Goal: Task Accomplishment & Management: Manage account settings

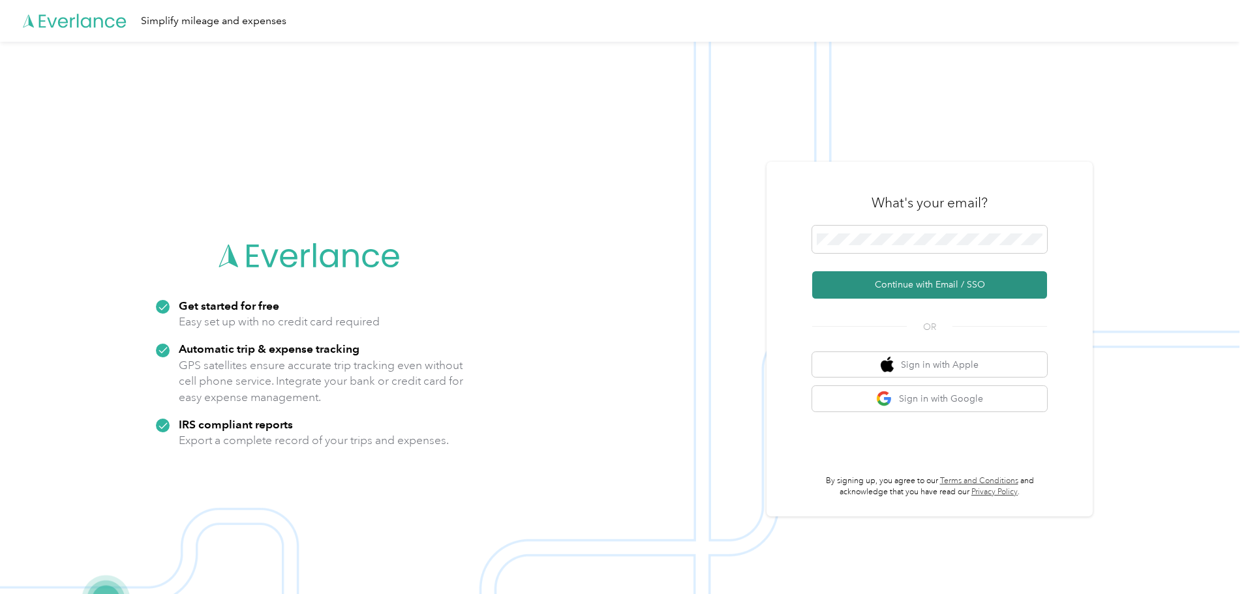
click at [916, 284] on button "Continue with Email / SSO" at bounding box center [929, 284] width 235 height 27
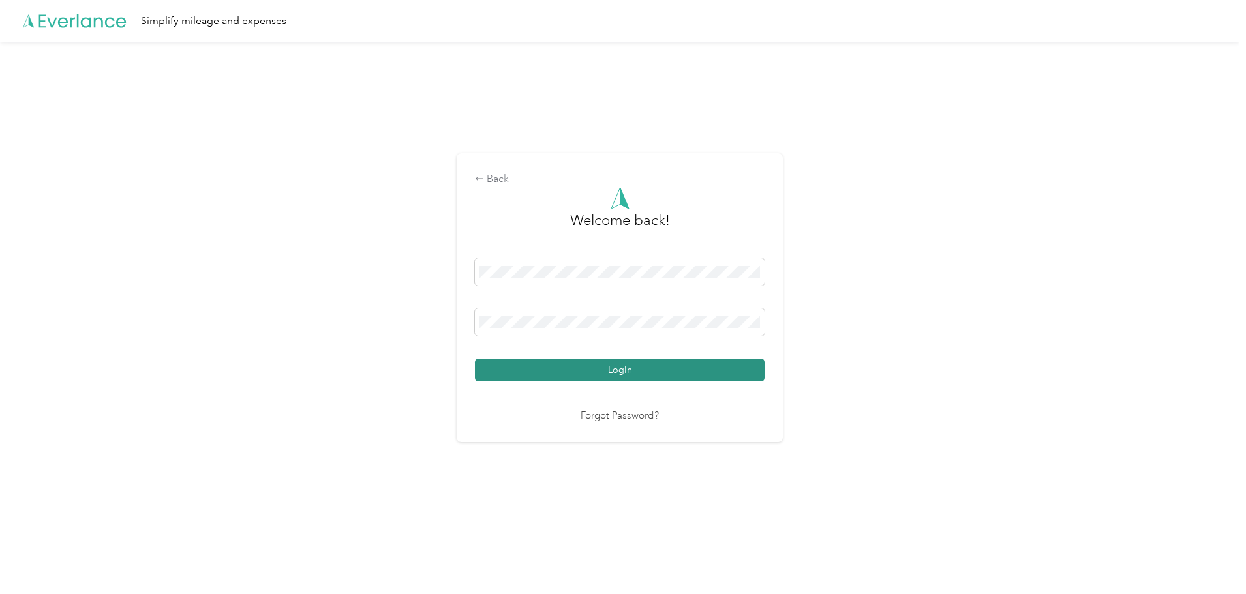
click at [602, 368] on button "Login" at bounding box center [620, 370] width 290 height 23
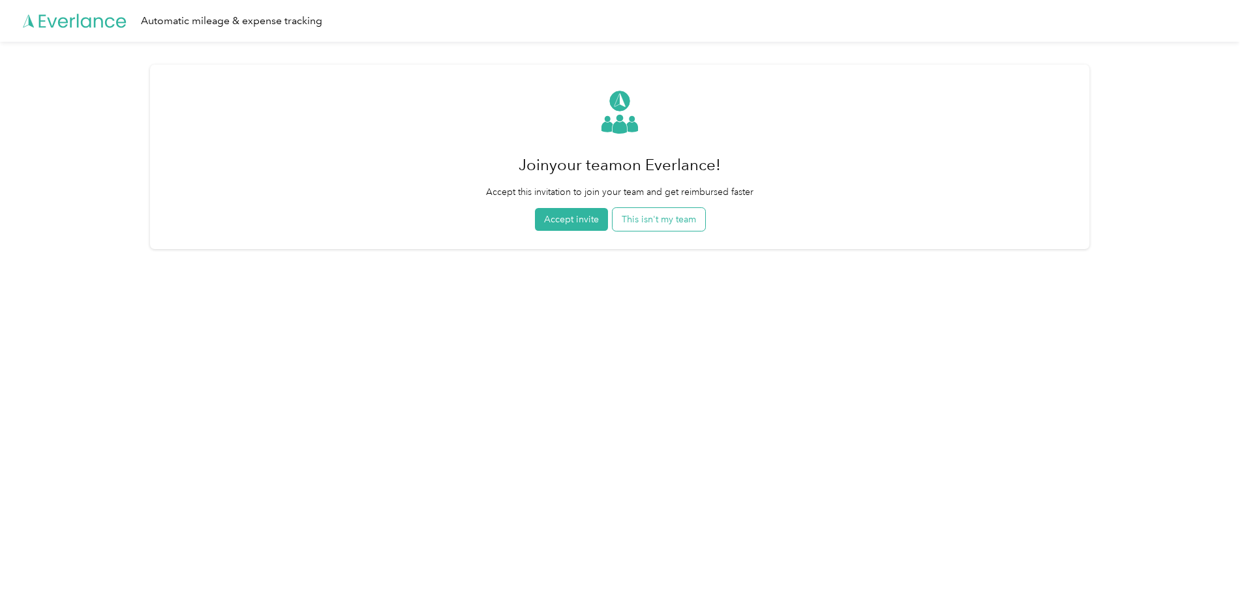
click at [667, 221] on button "This isn't my team" at bounding box center [659, 219] width 93 height 23
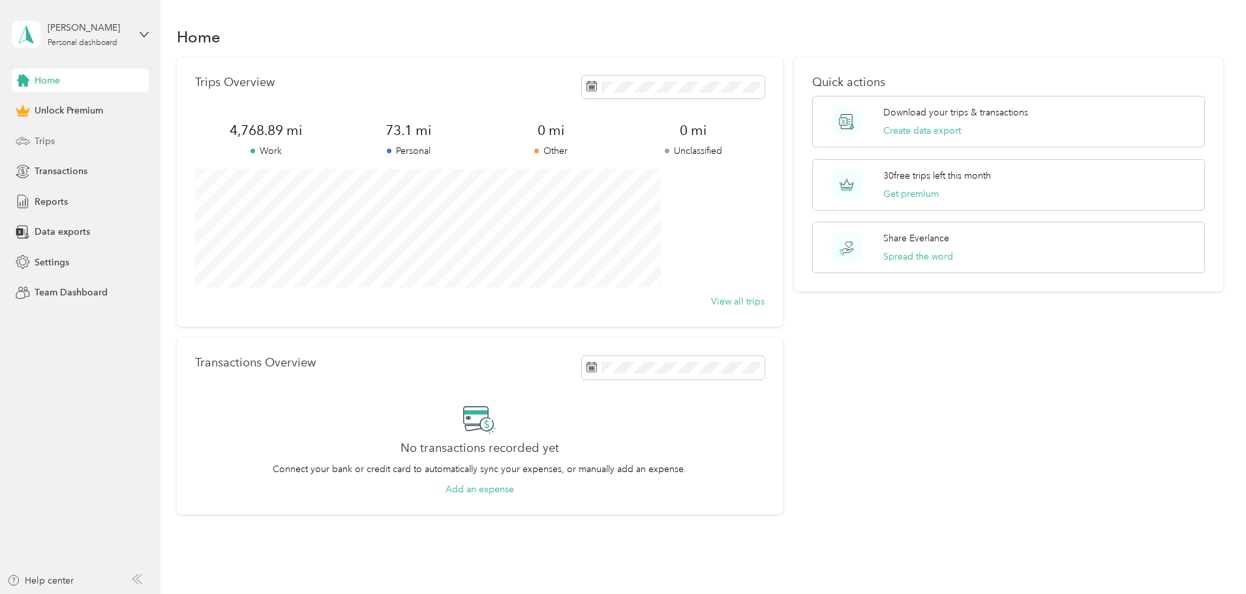
click at [53, 134] on span "Trips" at bounding box center [45, 141] width 20 height 14
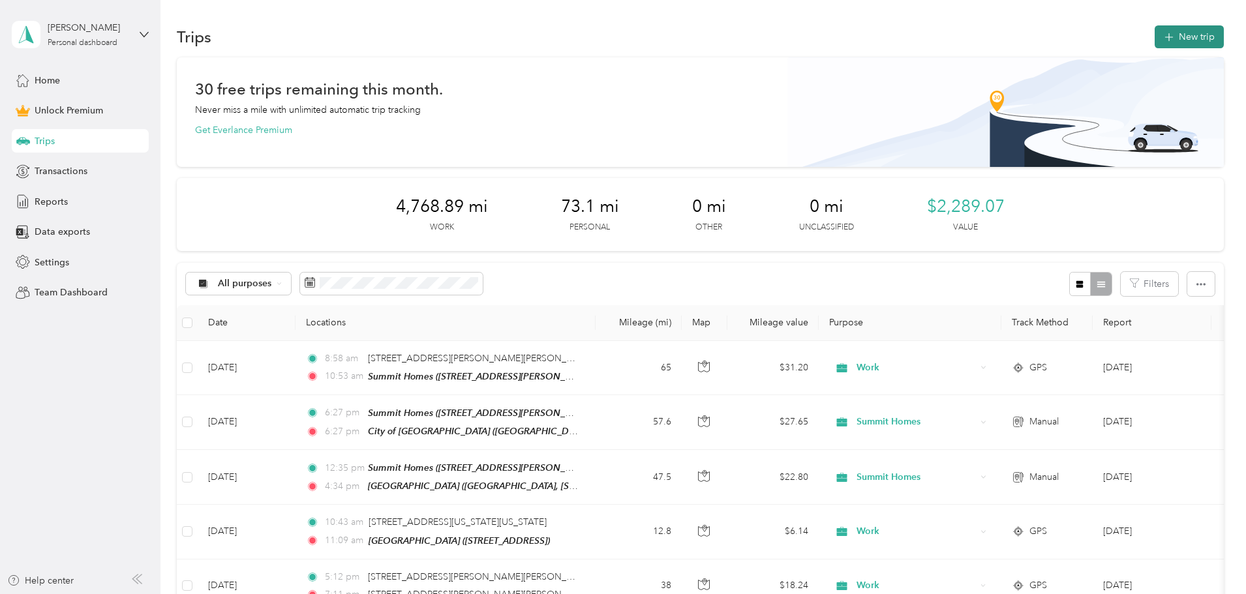
click at [1155, 37] on button "New trip" at bounding box center [1189, 36] width 69 height 23
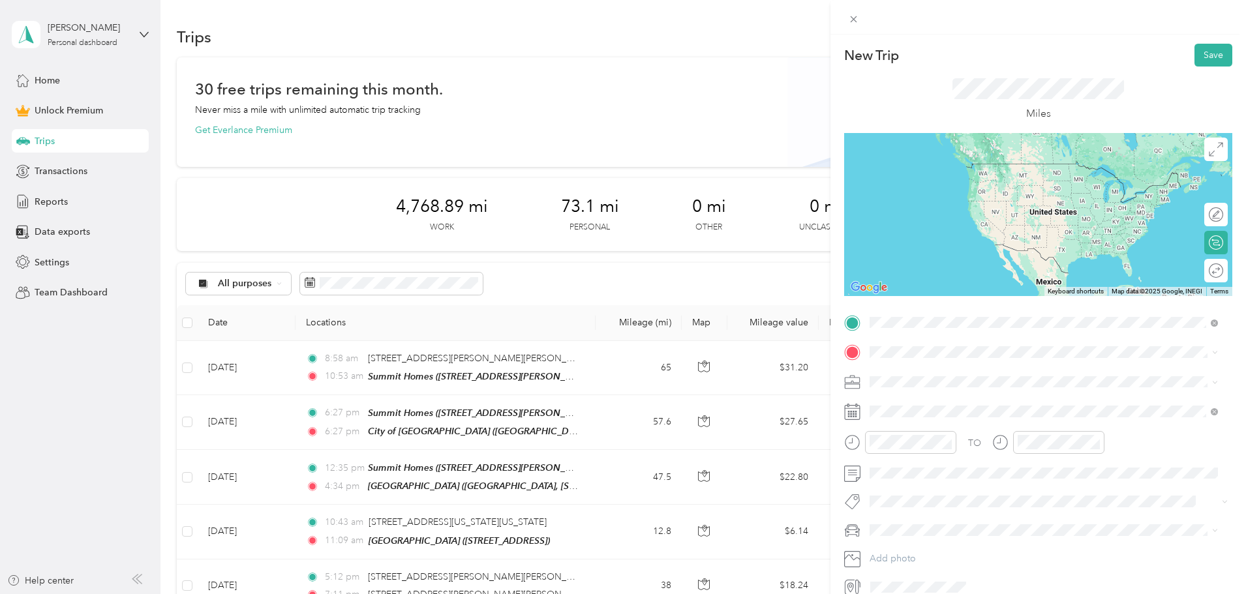
click at [921, 386] on span "[STREET_ADDRESS][PERSON_NAME][US_STATE][US_STATE]" at bounding box center [1020, 389] width 251 height 11
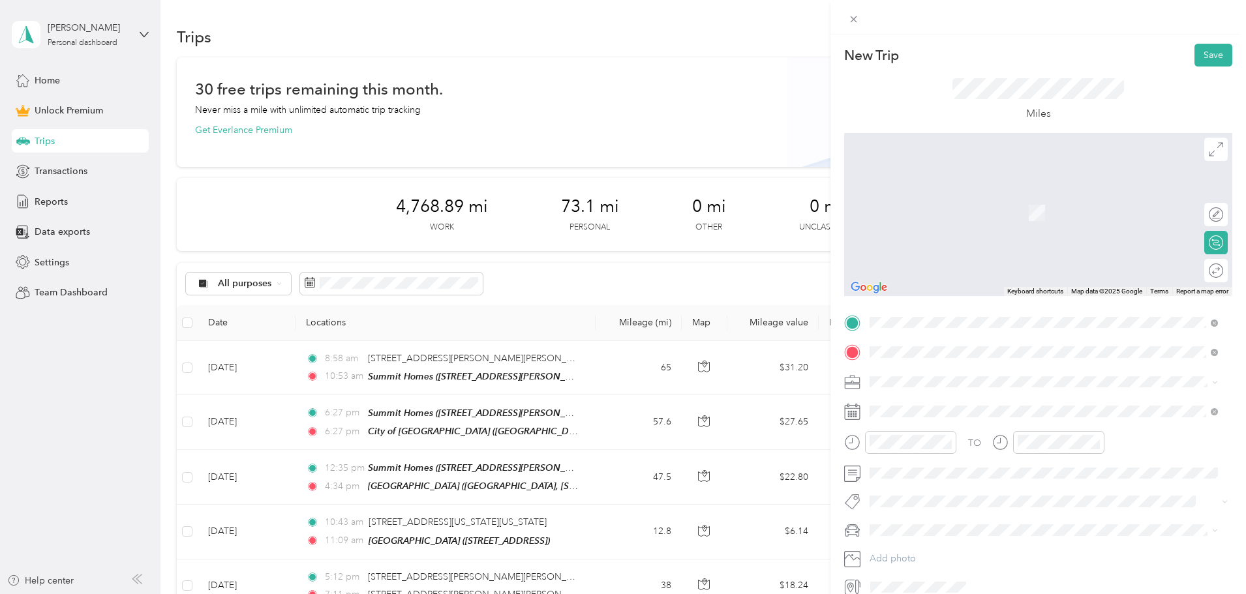
click at [940, 411] on div "City of [GEOGRAPHIC_DATA], [STREET_ADDRESS] , 66053, [GEOGRAPHIC_DATA], [GEOGRA…" at bounding box center [1054, 418] width 319 height 41
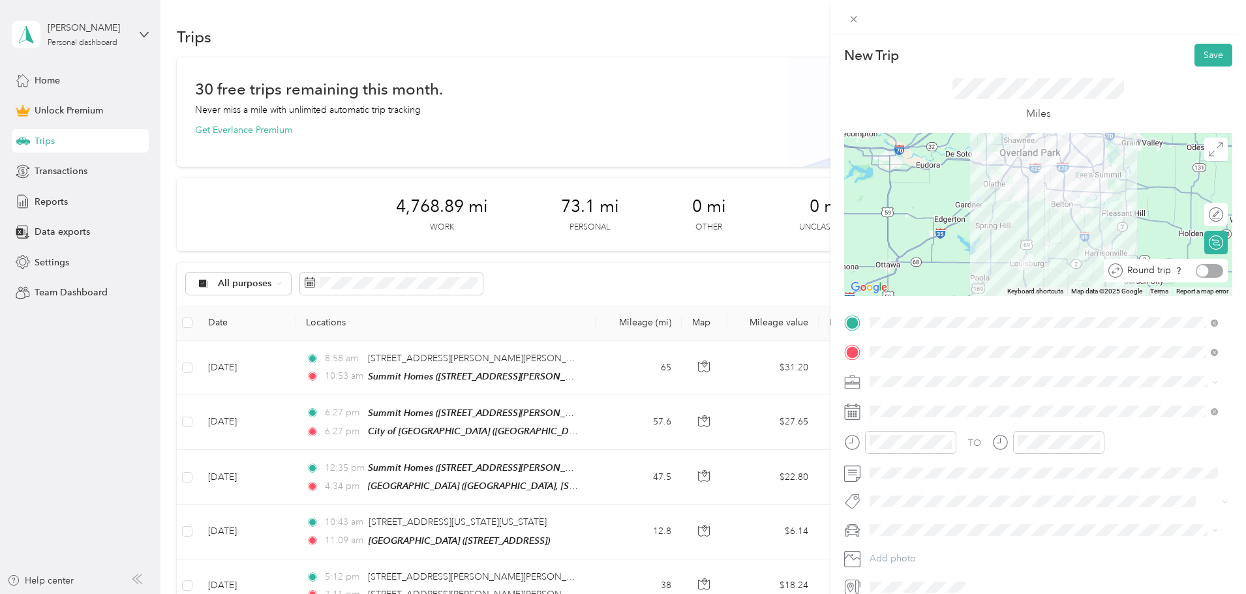
click at [1207, 273] on div at bounding box center [1209, 271] width 27 height 14
click at [909, 399] on div "Work" at bounding box center [1043, 405] width 339 height 14
click at [1214, 409] on icon at bounding box center [1214, 411] width 7 height 7
click at [868, 409] on span at bounding box center [1048, 411] width 367 height 21
click at [869, 410] on span at bounding box center [1048, 411] width 367 height 21
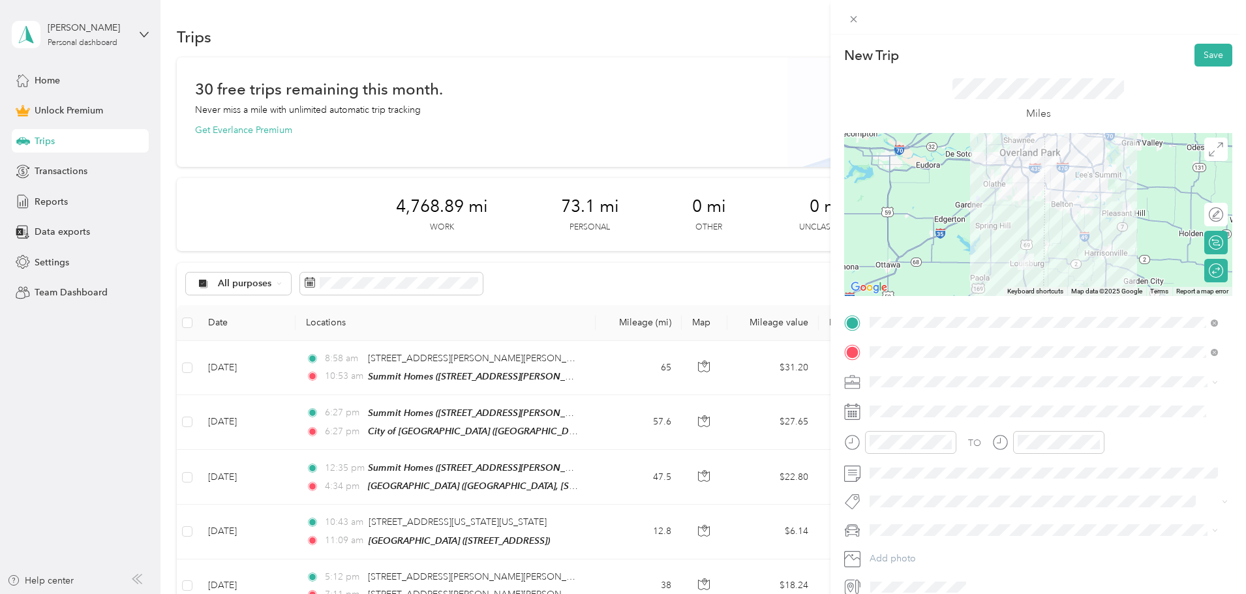
click at [848, 410] on icon at bounding box center [852, 412] width 16 height 16
click at [849, 410] on icon at bounding box center [852, 412] width 16 height 16
click at [852, 409] on icon at bounding box center [853, 409] width 16 height 0
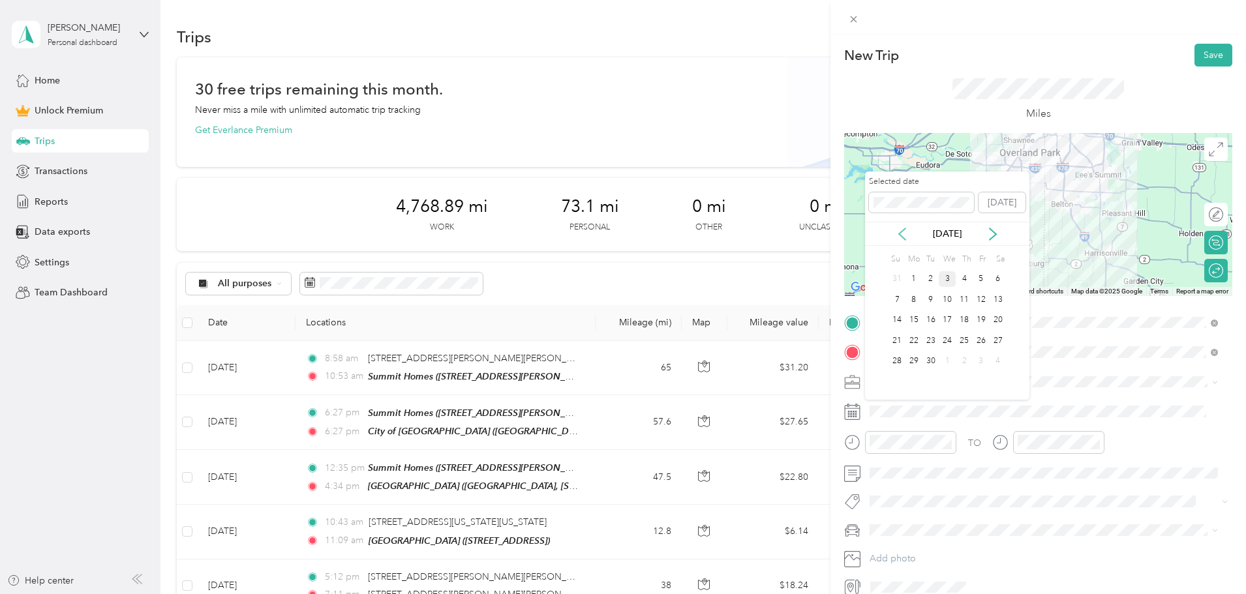
click at [901, 233] on icon at bounding box center [902, 234] width 13 height 13
click at [916, 324] on div "11" at bounding box center [914, 321] width 17 height 16
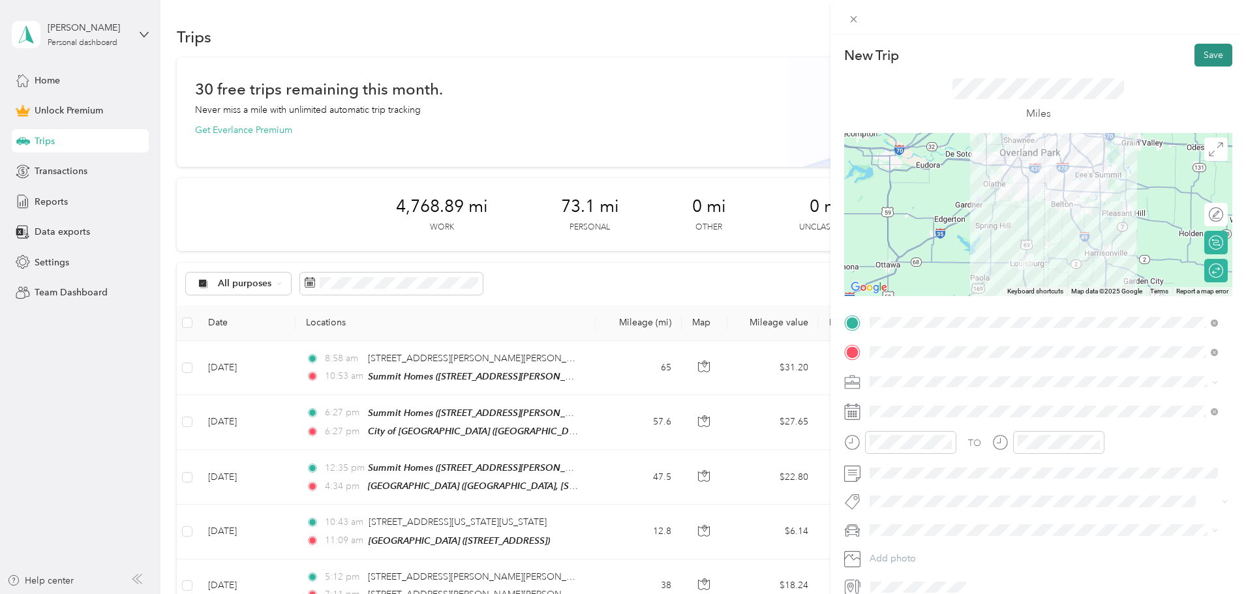
click at [1202, 54] on button "Save" at bounding box center [1214, 55] width 38 height 23
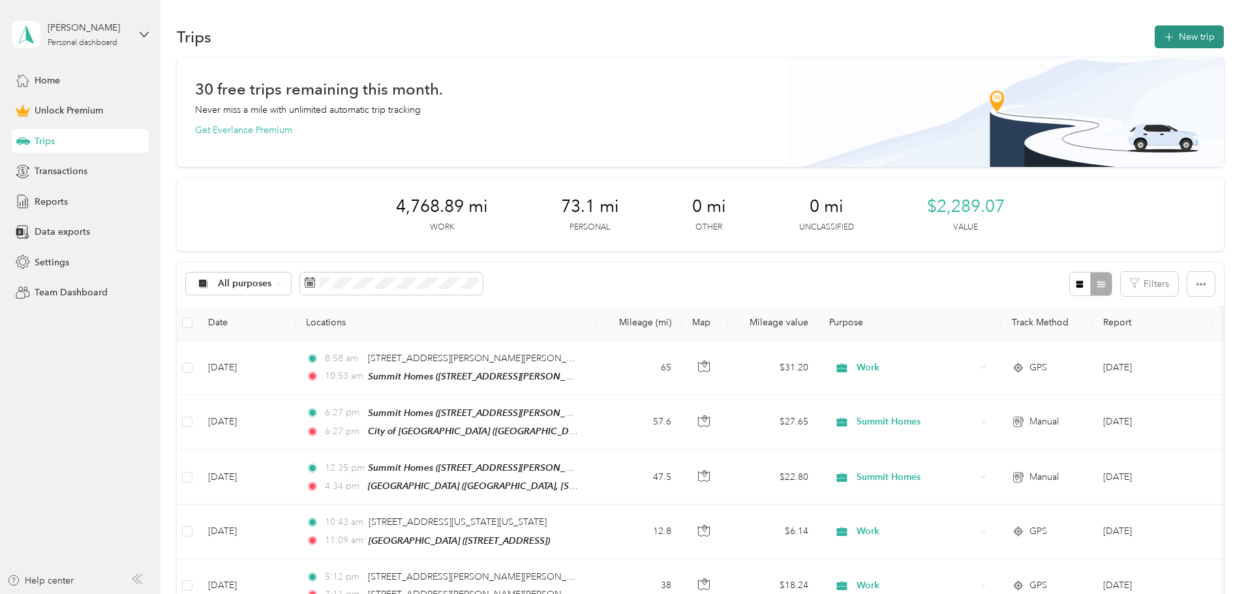
click at [1155, 42] on button "New trip" at bounding box center [1189, 36] width 69 height 23
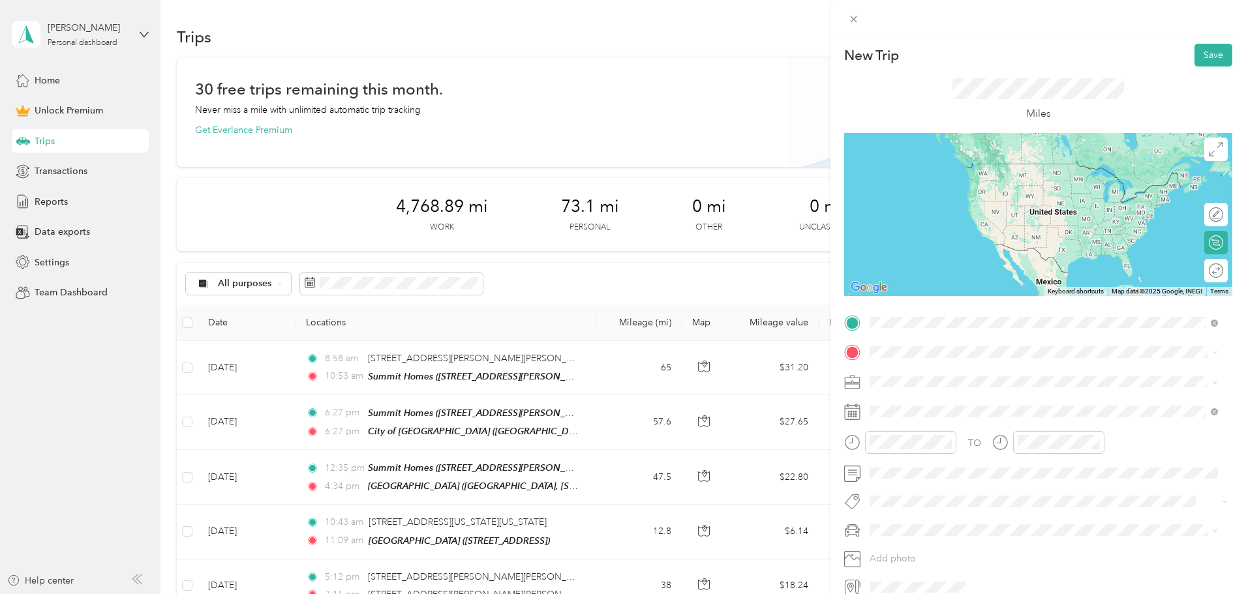
click at [917, 396] on div "Summit Homes [STREET_ADDRESS][PERSON_NAME][US_STATE][US_STATE]" at bounding box center [1020, 382] width 251 height 27
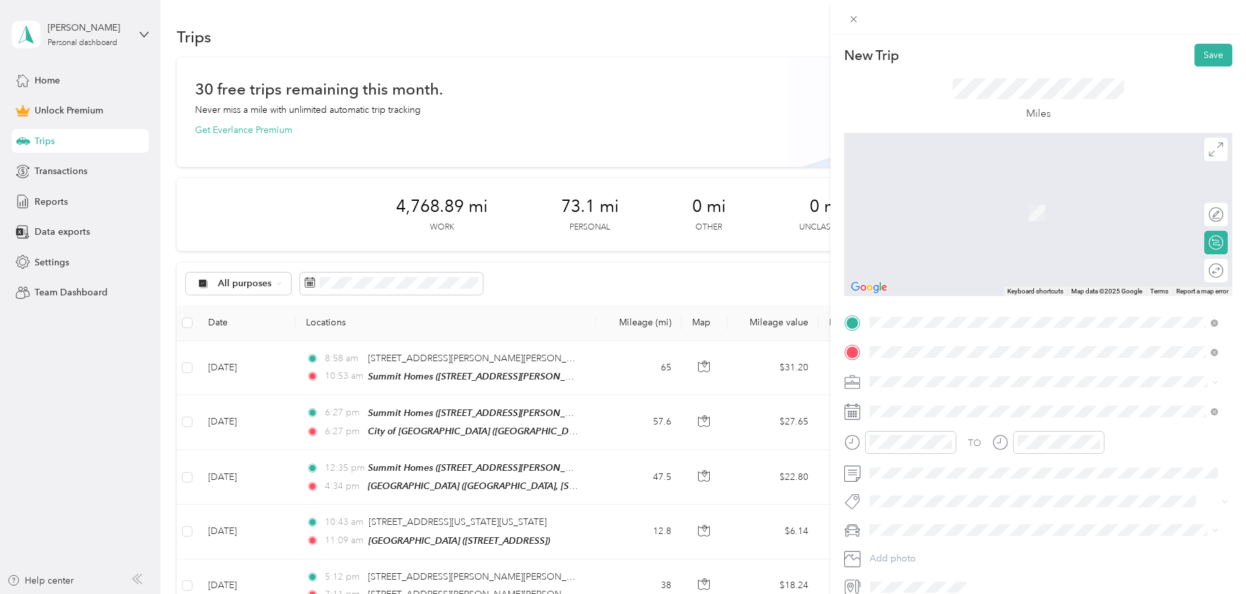
click at [942, 403] on span "[GEOGRAPHIC_DATA][US_STATE], [GEOGRAPHIC_DATA]" at bounding box center [1015, 399] width 241 height 12
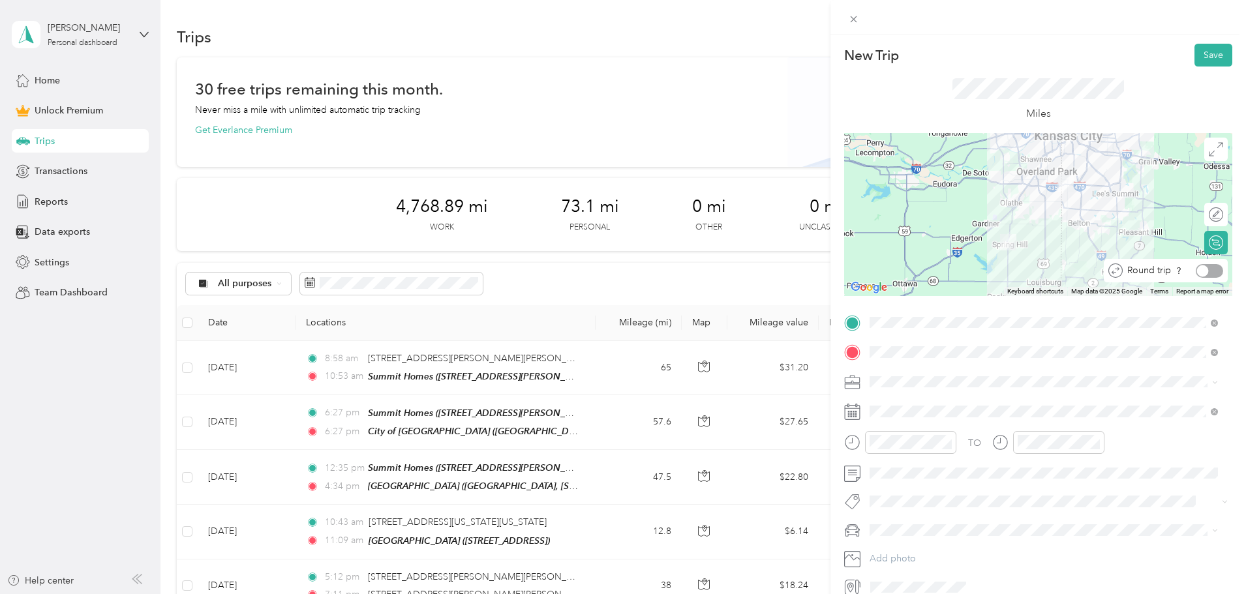
click at [1208, 271] on div at bounding box center [1209, 271] width 27 height 14
click at [904, 400] on div "Work" at bounding box center [1043, 405] width 339 height 14
click at [855, 410] on icon at bounding box center [852, 412] width 16 height 16
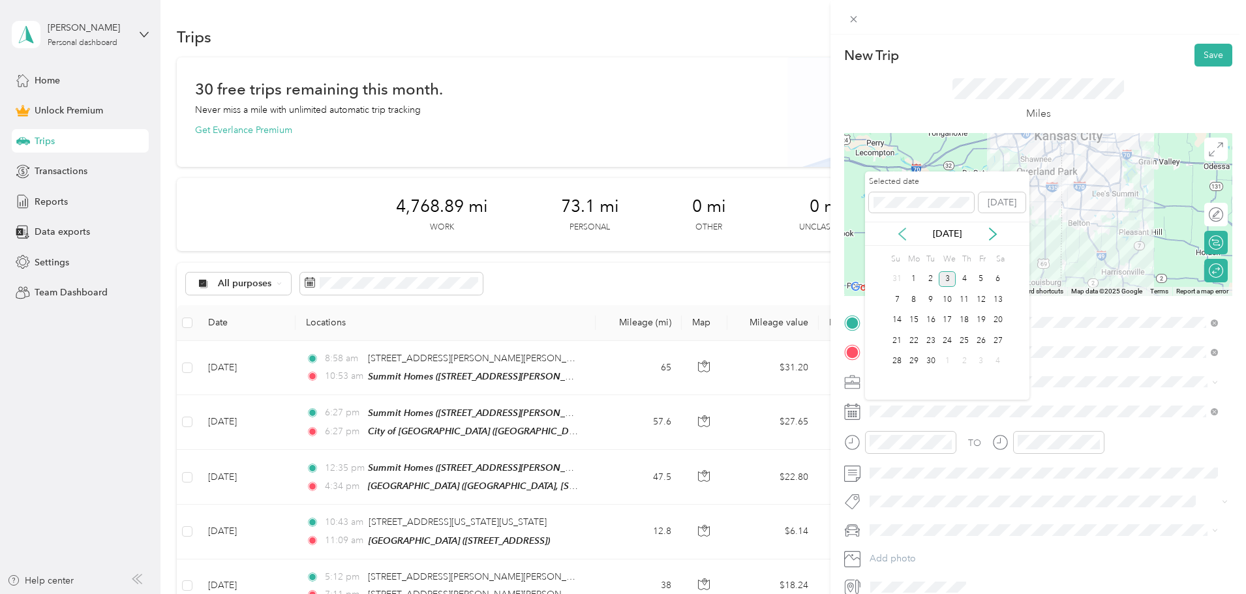
click at [903, 239] on icon at bounding box center [902, 234] width 13 height 13
click at [982, 321] on div "15" at bounding box center [981, 321] width 17 height 16
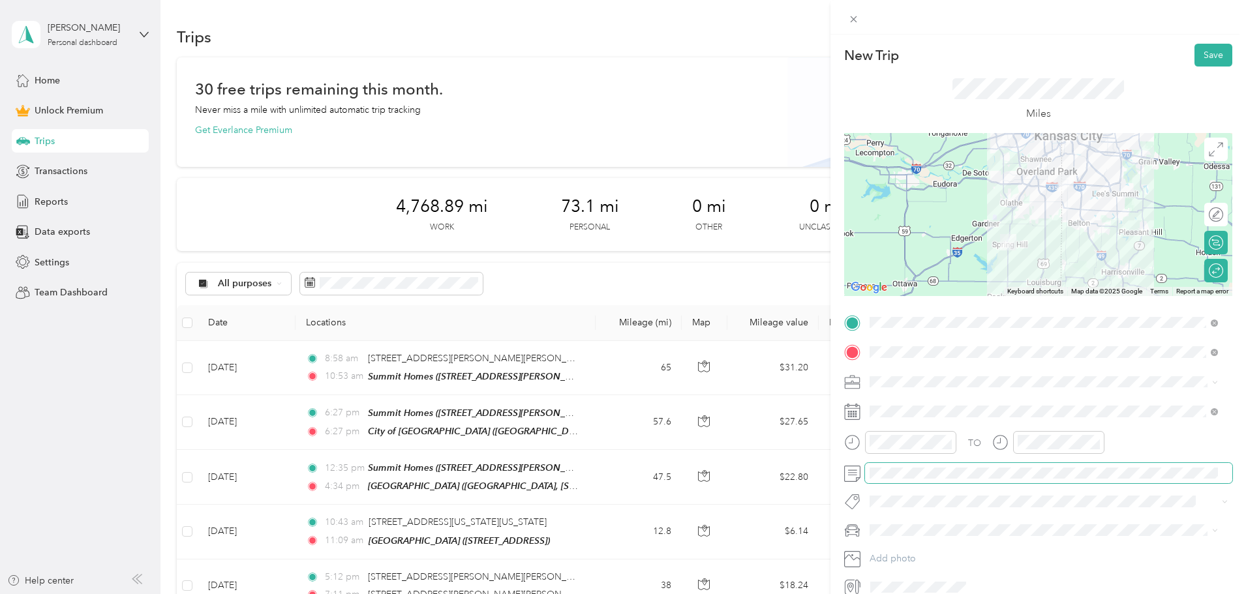
scroll to position [0, 37]
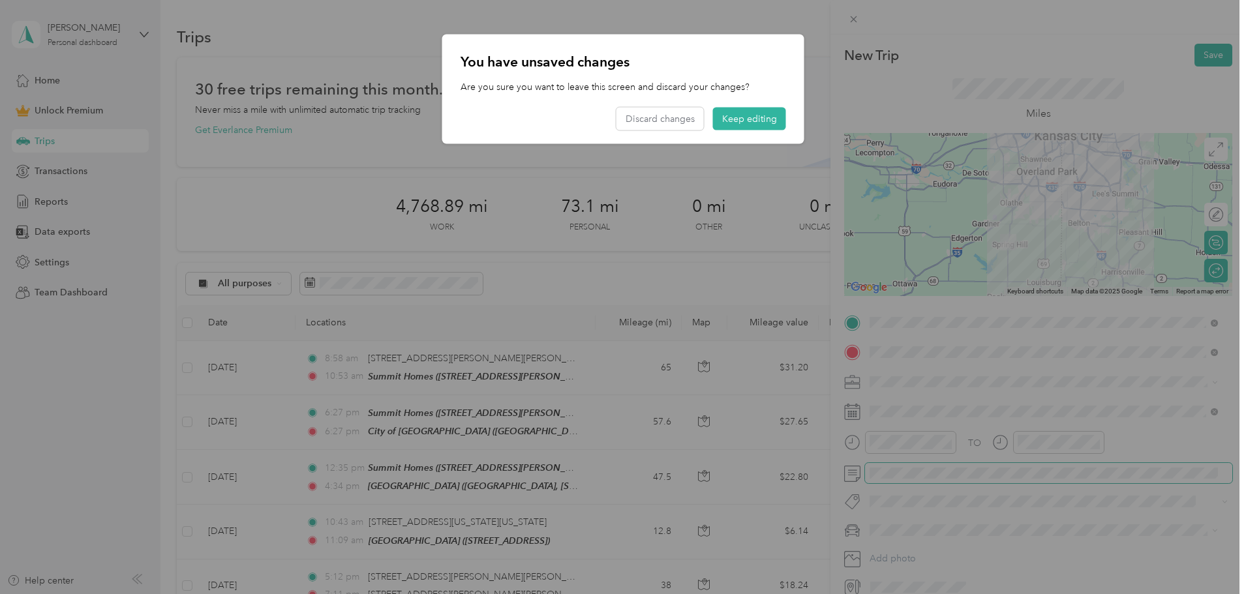
click at [1184, 474] on div at bounding box center [623, 297] width 1246 height 594
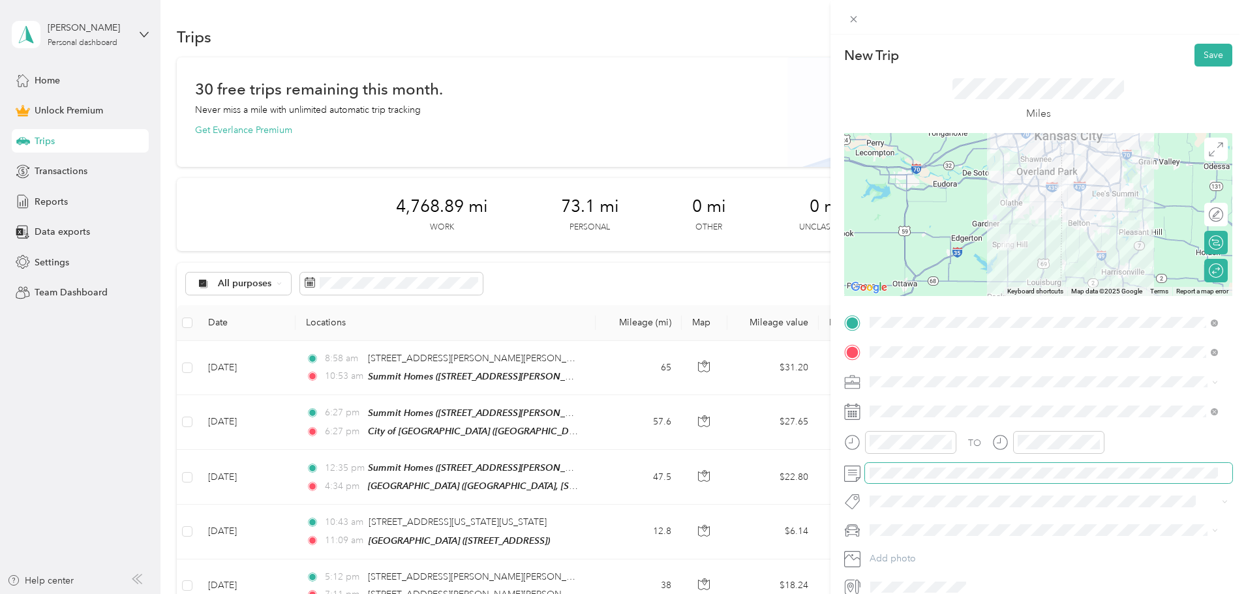
scroll to position [0, 0]
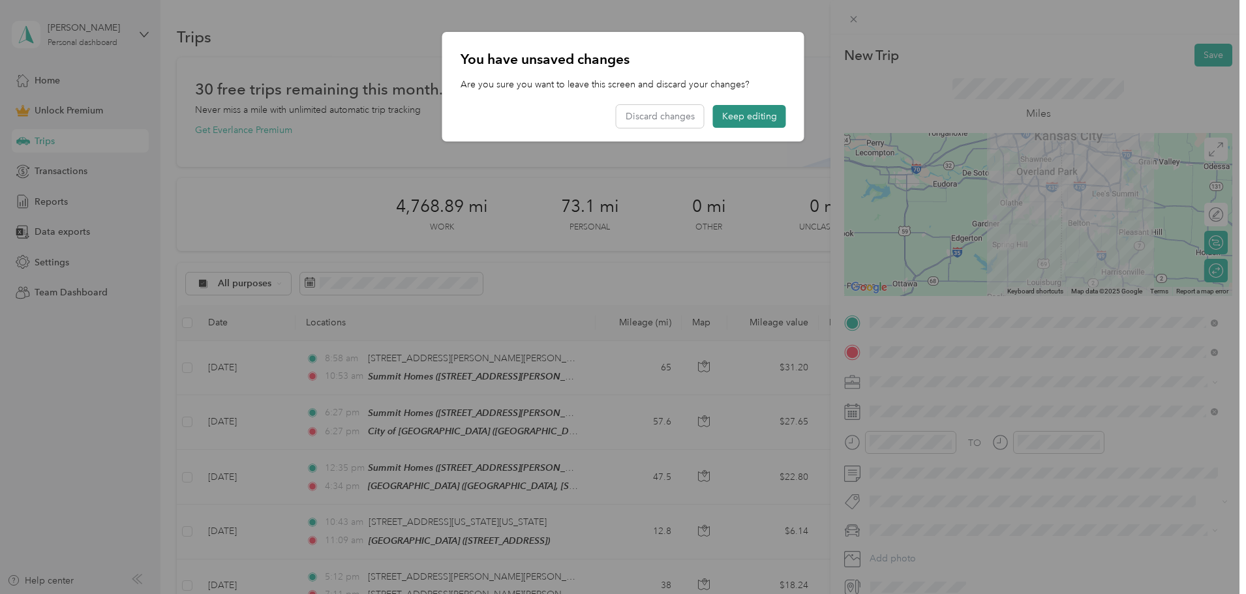
click at [736, 118] on button "Keep editing" at bounding box center [749, 116] width 73 height 23
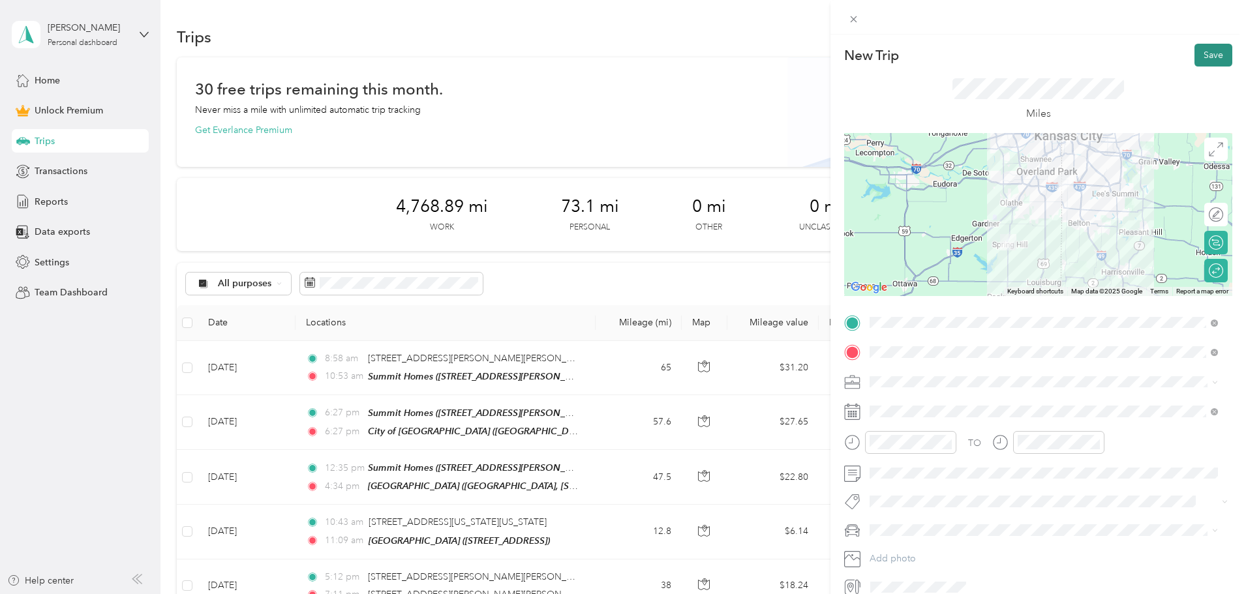
click at [1207, 54] on button "Save" at bounding box center [1214, 55] width 38 height 23
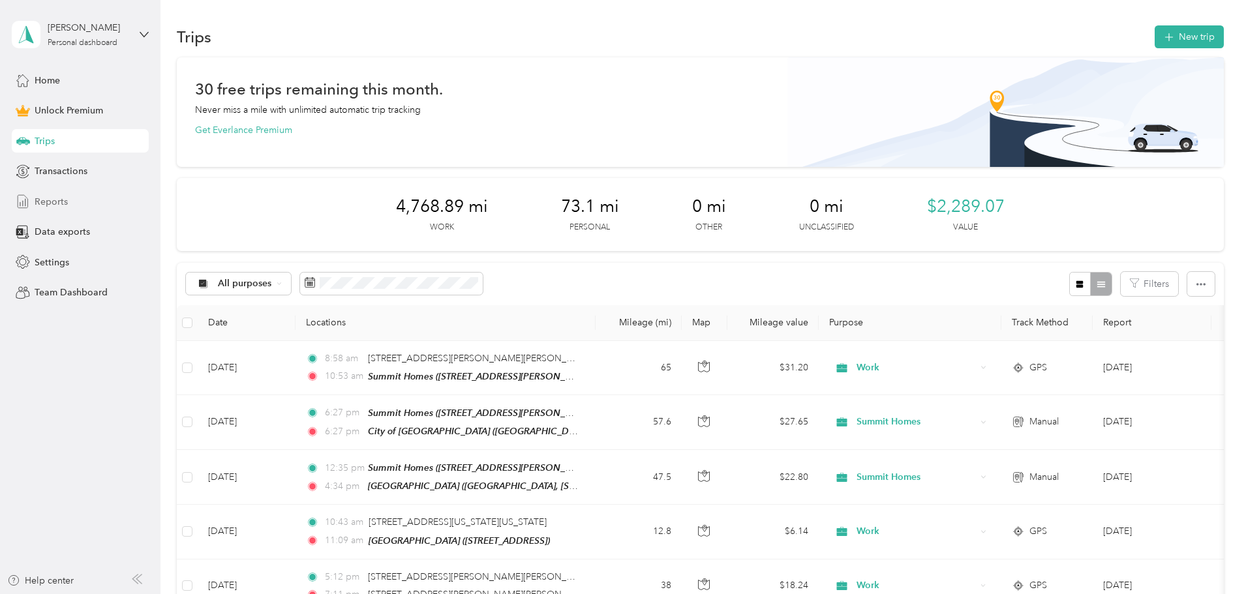
click at [48, 204] on span "Reports" at bounding box center [51, 202] width 33 height 14
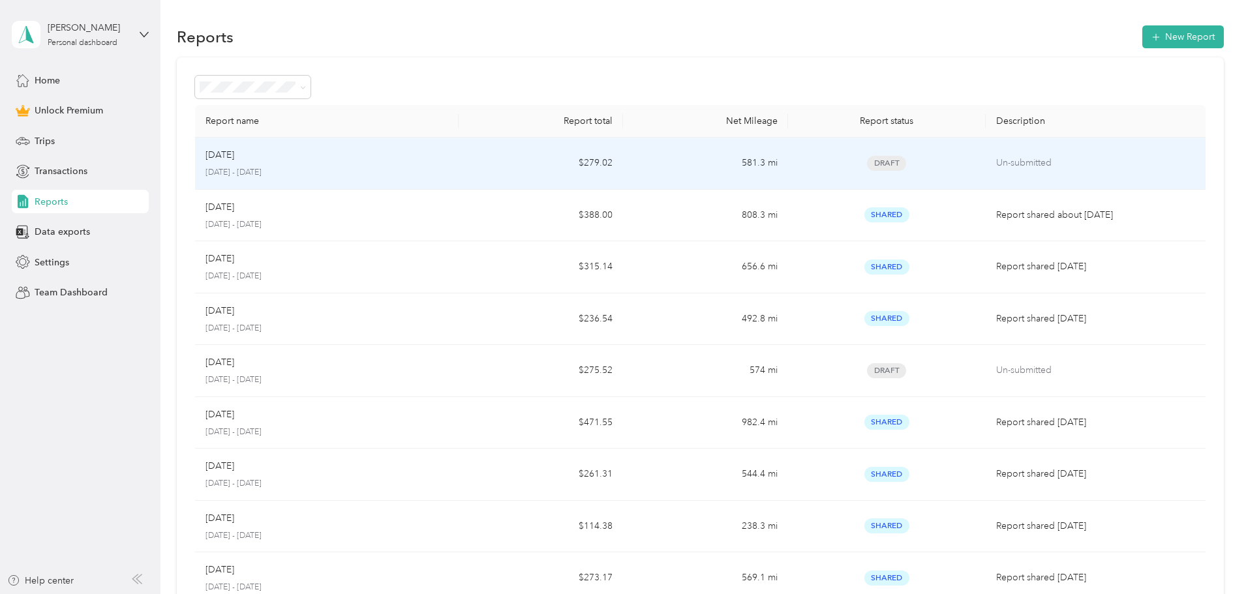
click at [373, 164] on div "Aug [DATE] - [DATE]" at bounding box center [327, 163] width 243 height 31
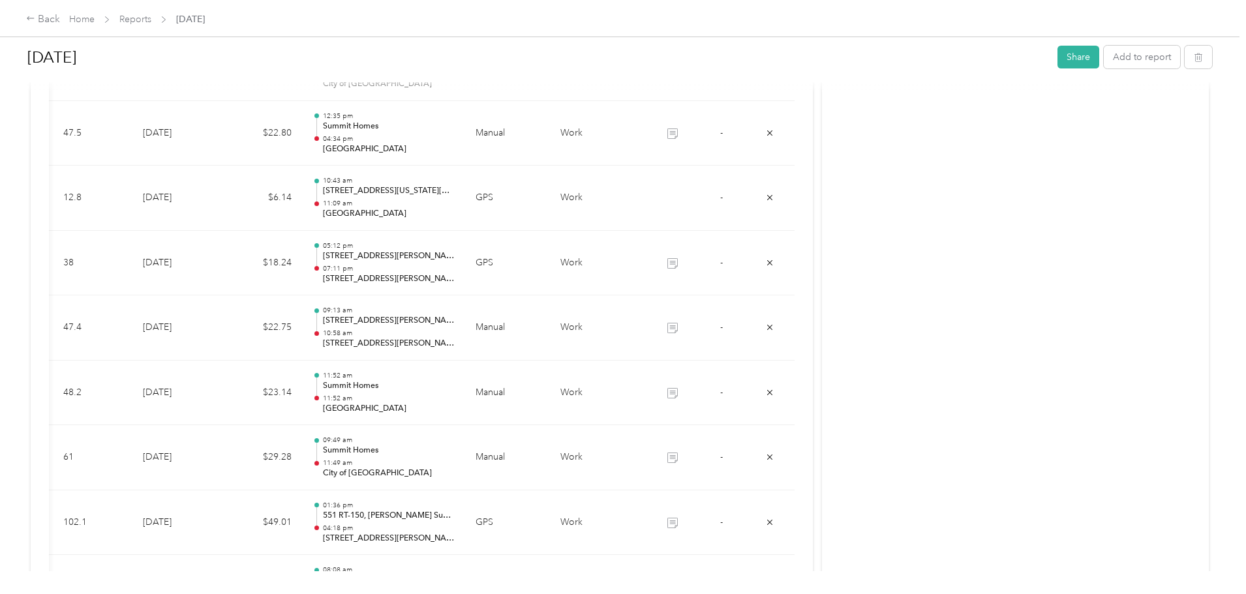
scroll to position [452, 0]
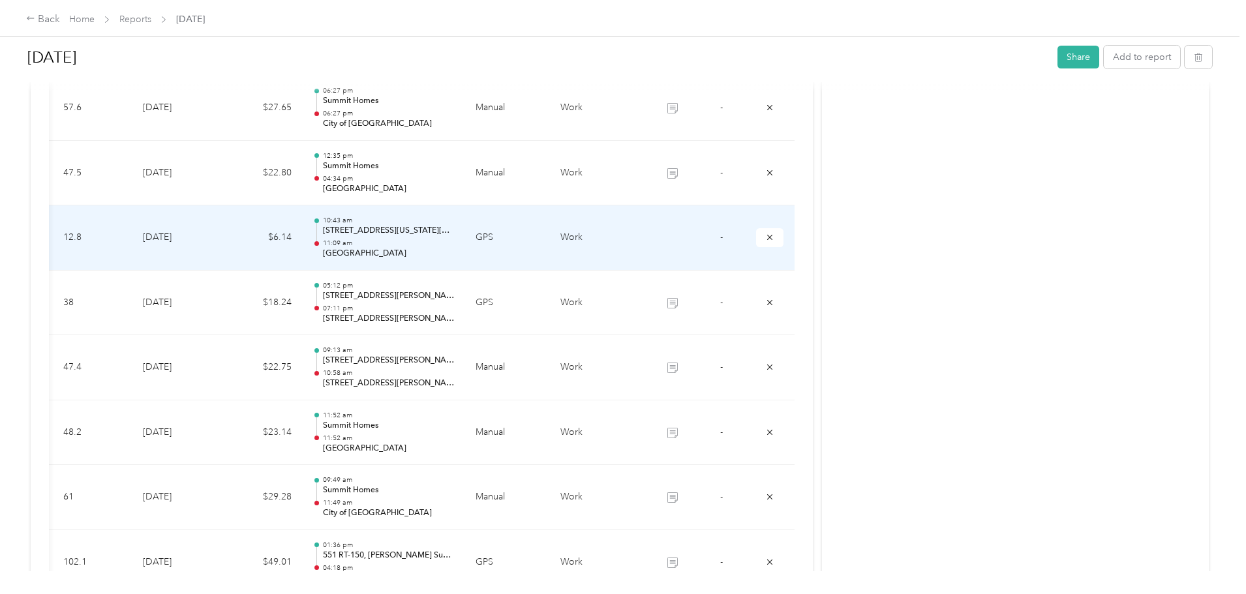
click at [500, 240] on td "GPS" at bounding box center [507, 238] width 85 height 65
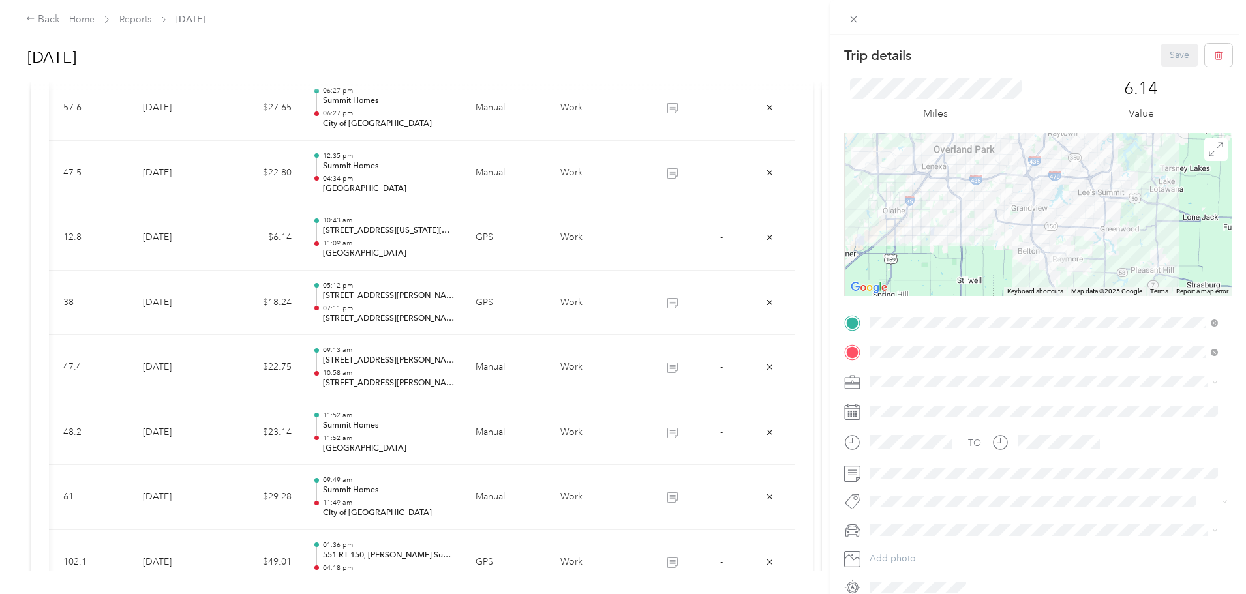
click at [933, 386] on span "[STREET_ADDRESS][PERSON_NAME][US_STATE][US_STATE]" at bounding box center [1020, 386] width 251 height 11
click at [1214, 56] on icon "button" at bounding box center [1218, 55] width 9 height 9
click at [1167, 70] on button "Yes" at bounding box center [1170, 71] width 25 height 21
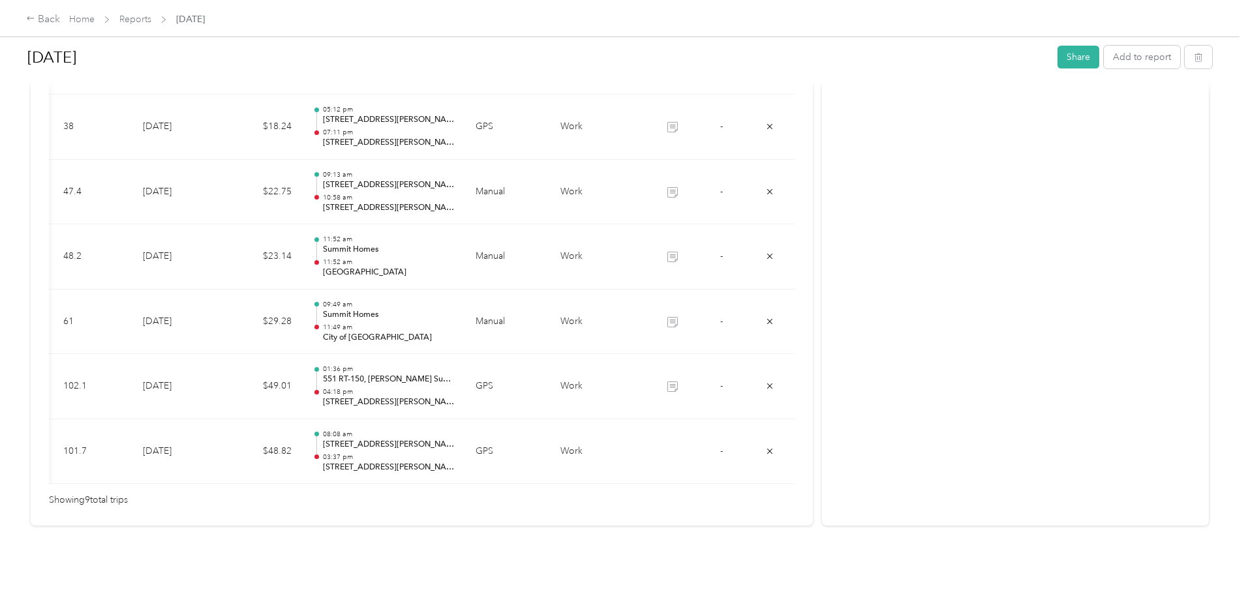
scroll to position [583, 0]
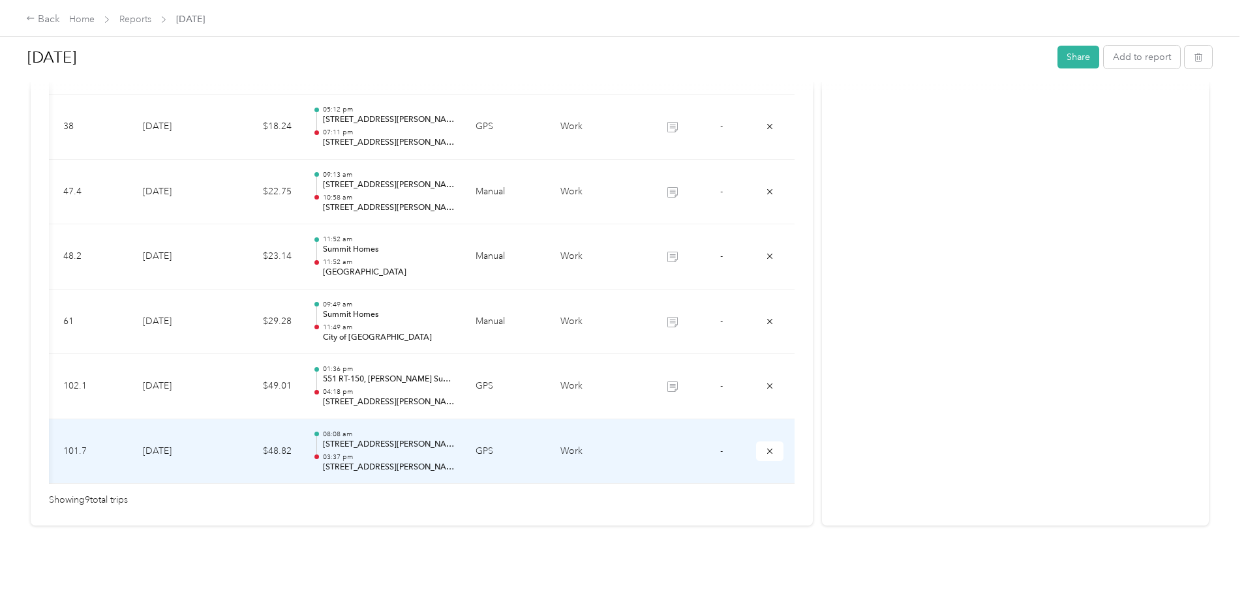
click at [648, 438] on td at bounding box center [672, 452] width 49 height 65
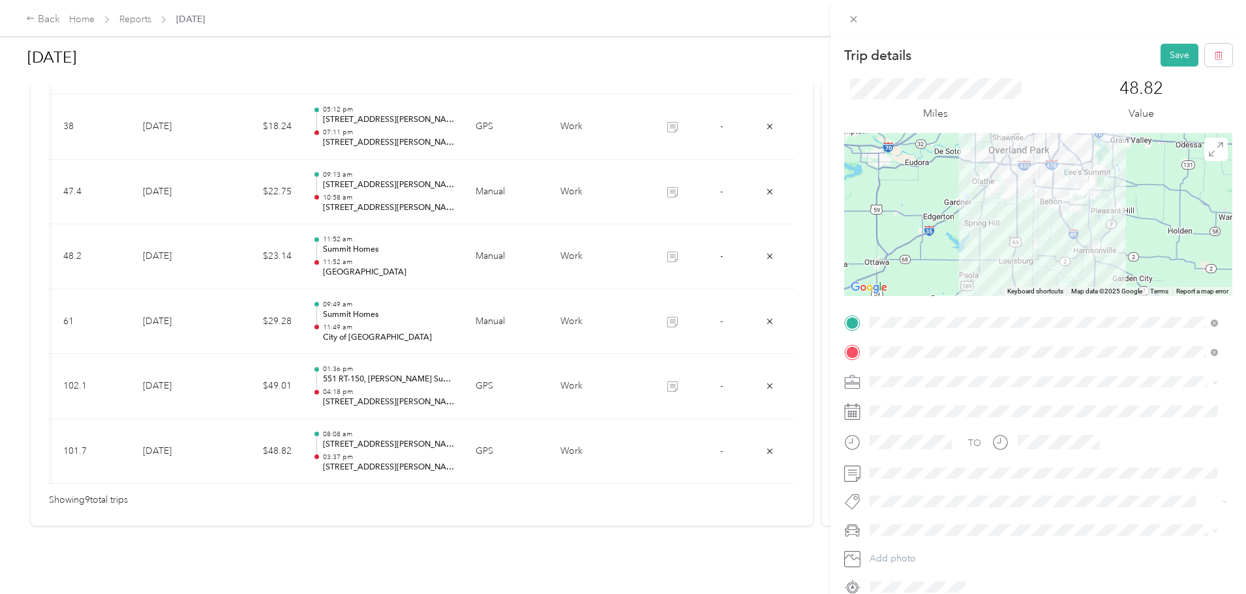
click at [1009, 487] on div "TO Add photo" at bounding box center [1038, 456] width 388 height 286
click at [1165, 48] on button "Save" at bounding box center [1180, 55] width 38 height 23
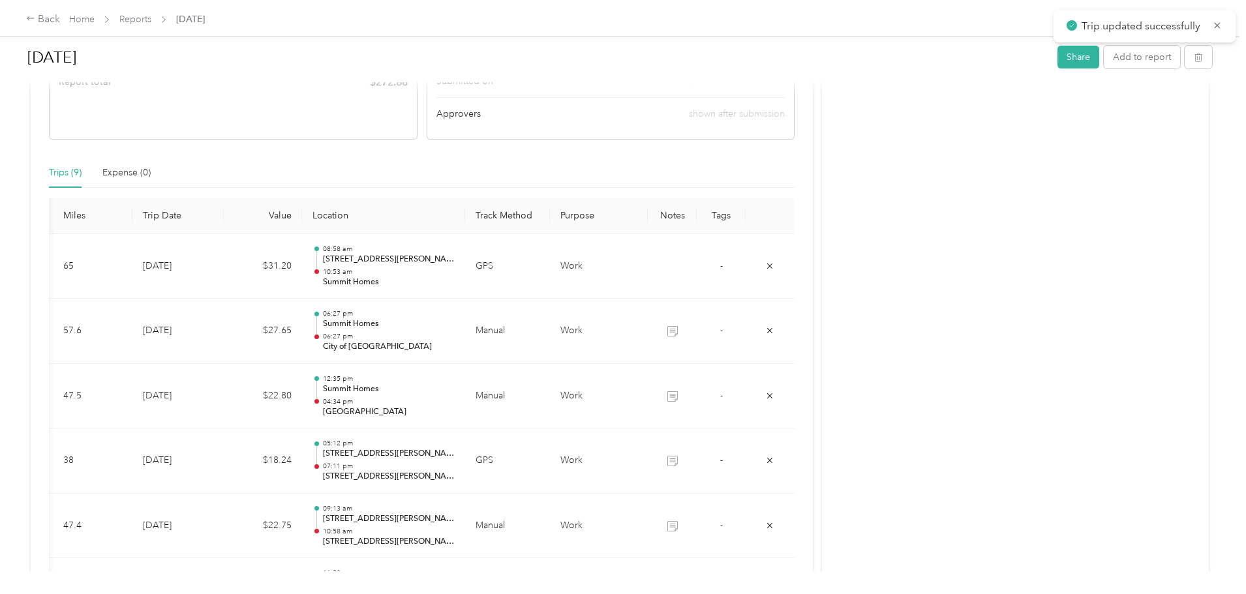
scroll to position [0, 0]
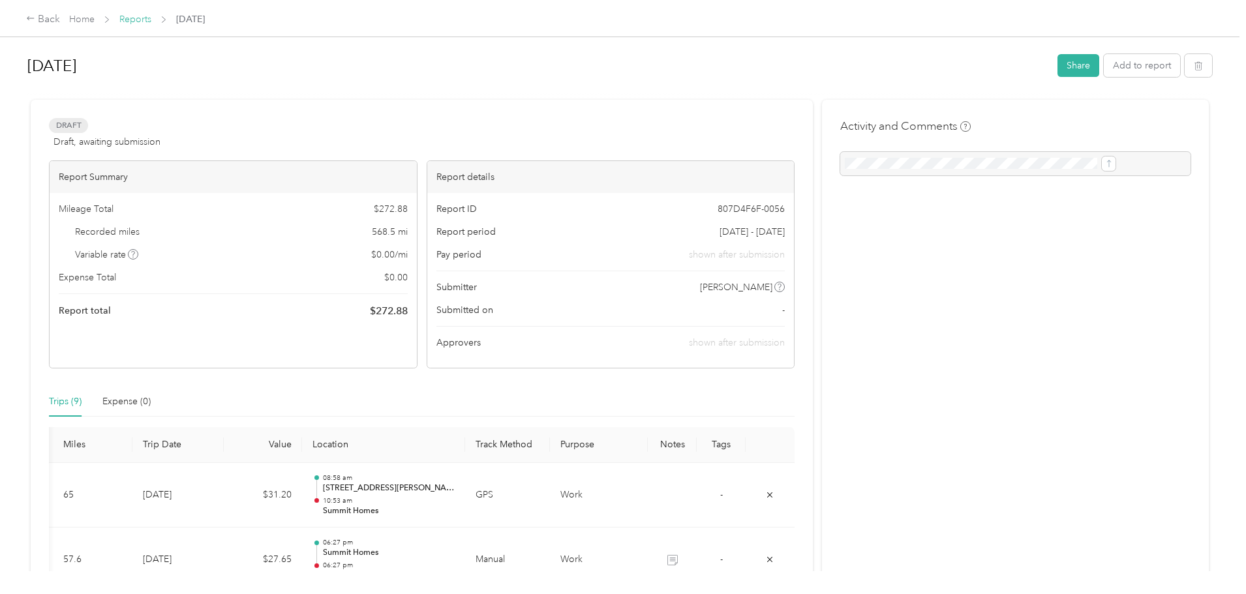
click at [151, 19] on link "Reports" at bounding box center [135, 19] width 32 height 11
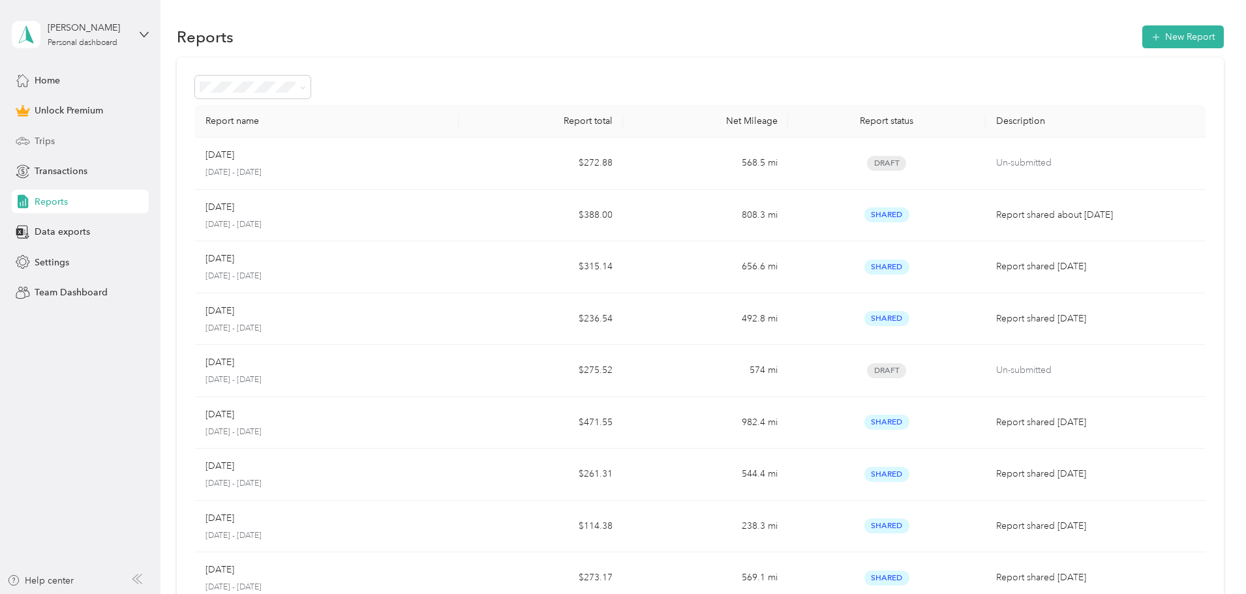
click at [47, 140] on span "Trips" at bounding box center [45, 141] width 20 height 14
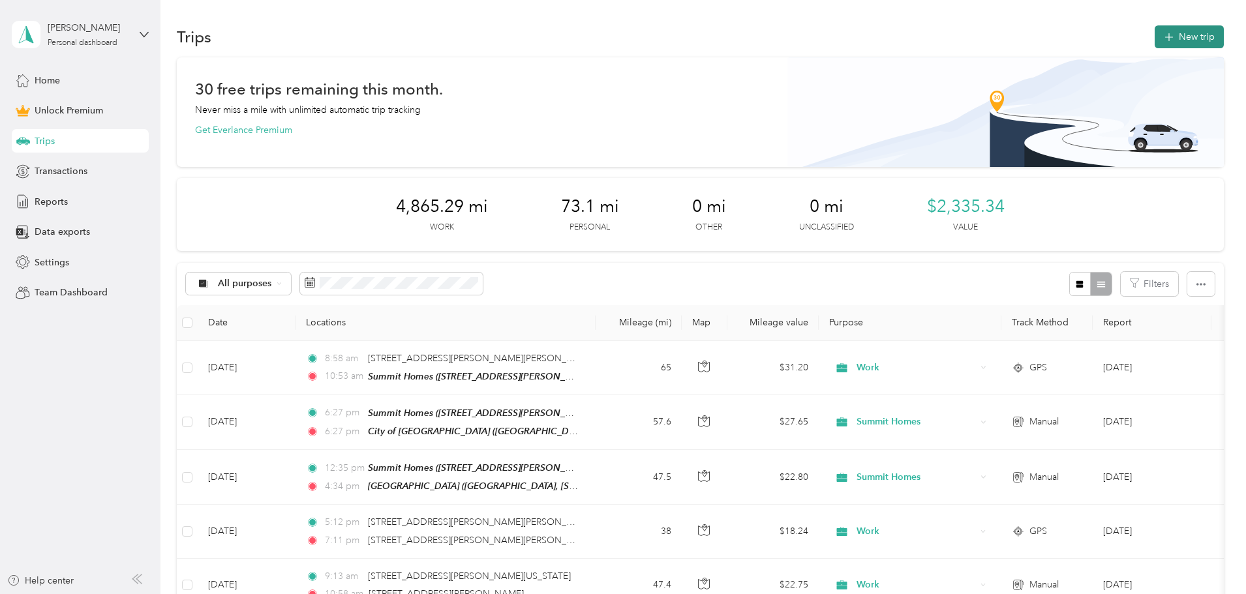
click at [1155, 38] on button "New trip" at bounding box center [1189, 36] width 69 height 23
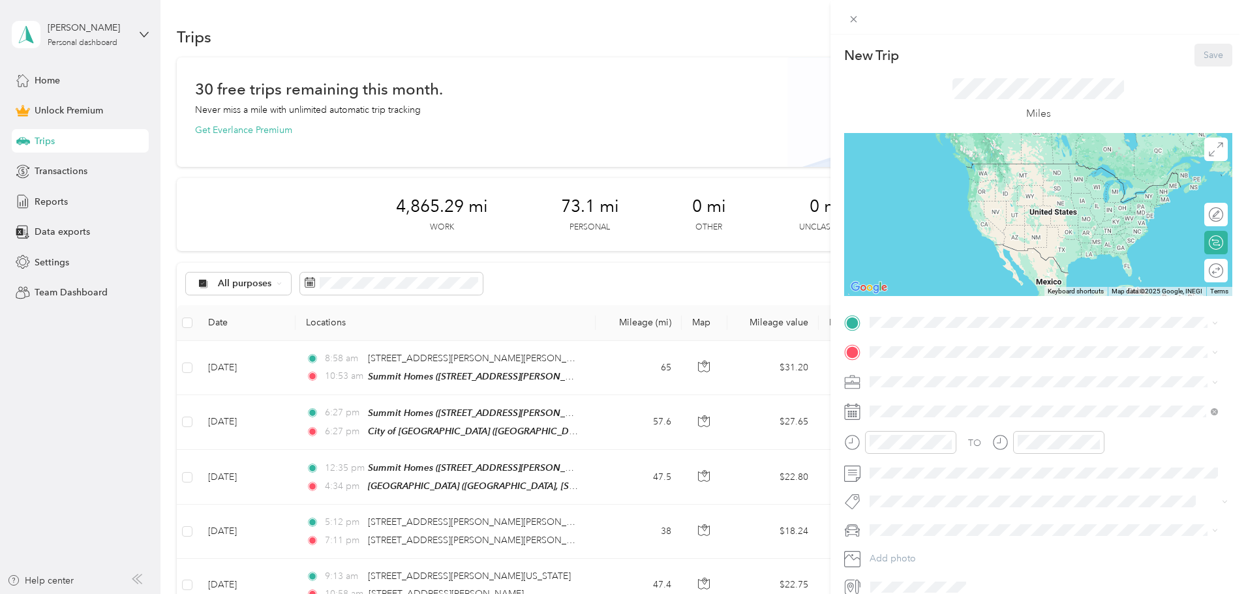
click at [899, 400] on div "Work" at bounding box center [1043, 404] width 339 height 14
click at [886, 379] on div "Summit Homes [STREET_ADDRESS][PERSON_NAME][US_STATE][US_STATE]" at bounding box center [1043, 382] width 339 height 32
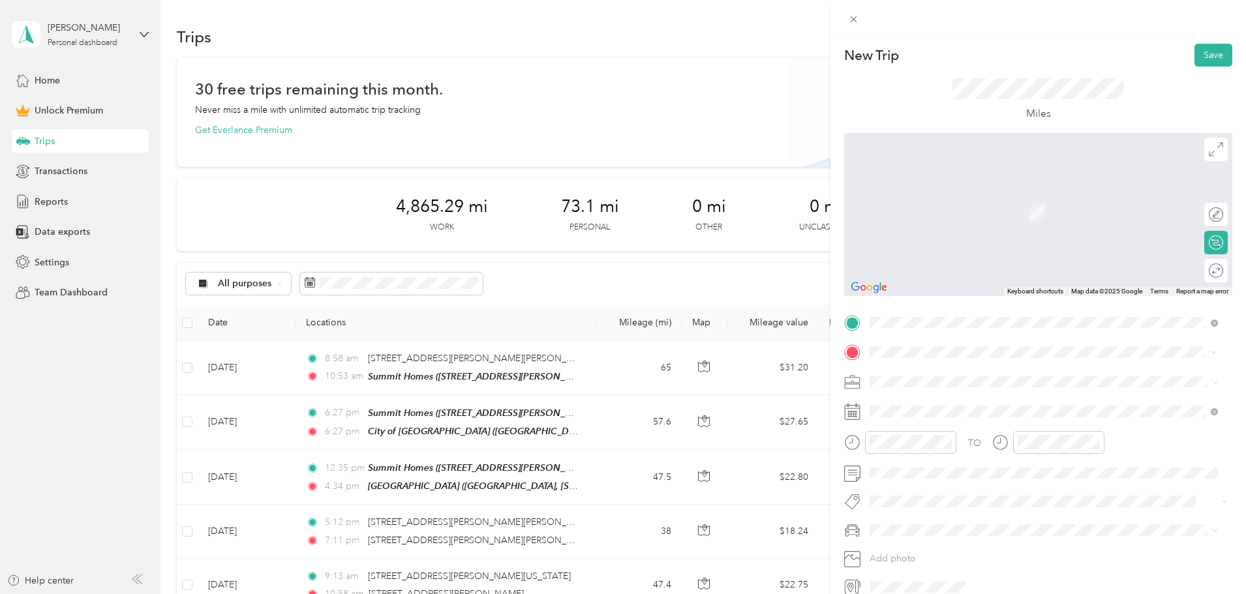
click at [908, 437] on span "Raymore [US_STATE], [GEOGRAPHIC_DATA]" at bounding box center [968, 441] width 147 height 23
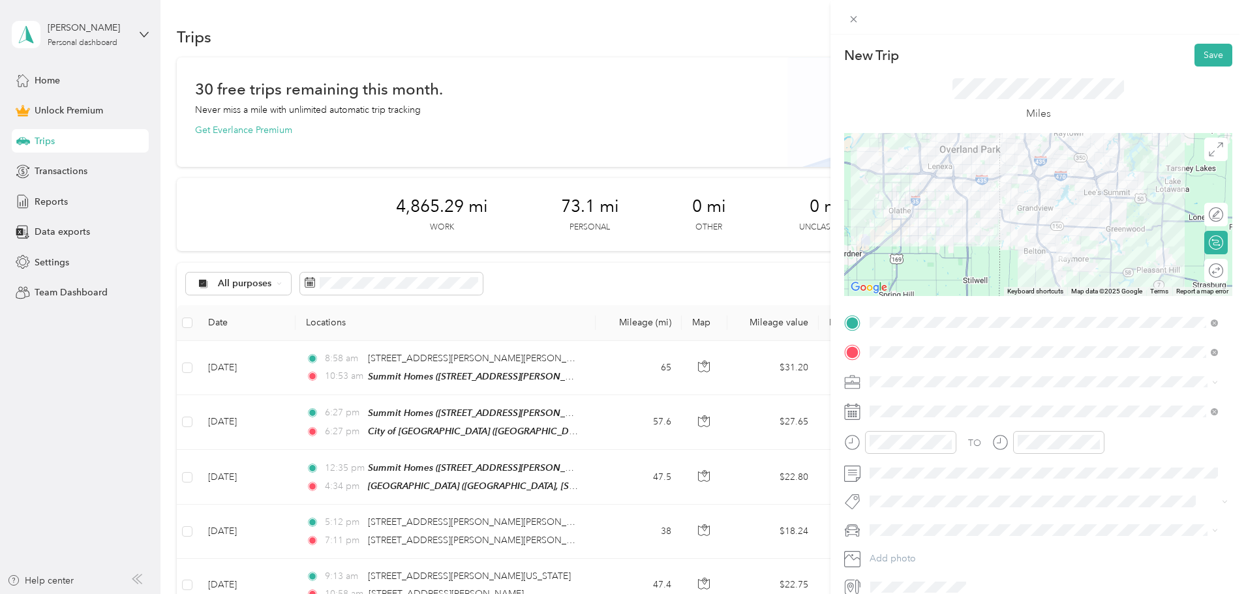
click at [855, 411] on icon at bounding box center [852, 412] width 16 height 16
click at [853, 412] on rect at bounding box center [854, 412] width 2 height 2
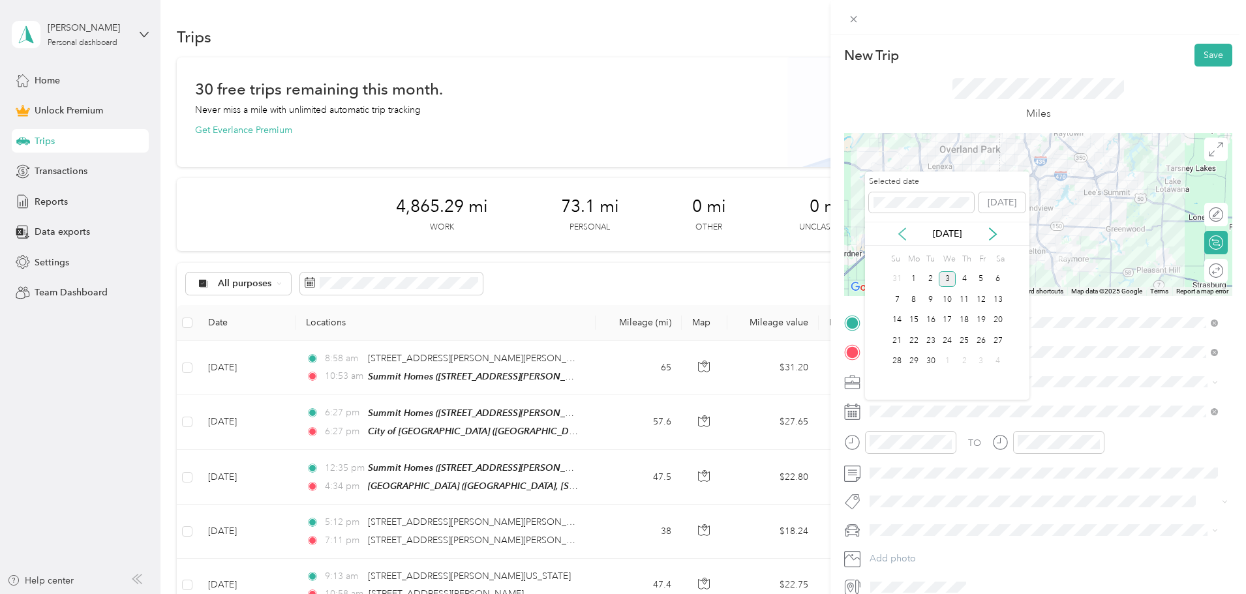
click at [902, 234] on icon at bounding box center [902, 234] width 13 height 13
click at [929, 344] on div "19" at bounding box center [931, 341] width 17 height 16
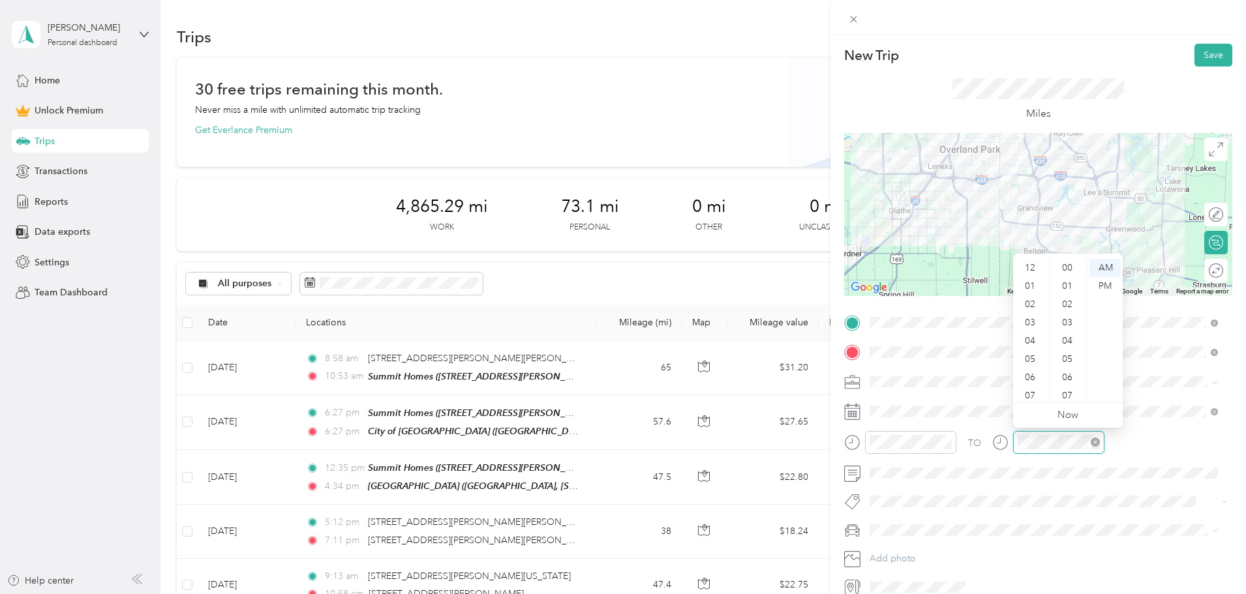
scroll to position [955, 0]
click at [1227, 269] on div at bounding box center [1227, 271] width 0 height 14
click at [1201, 52] on button "Save" at bounding box center [1214, 55] width 38 height 23
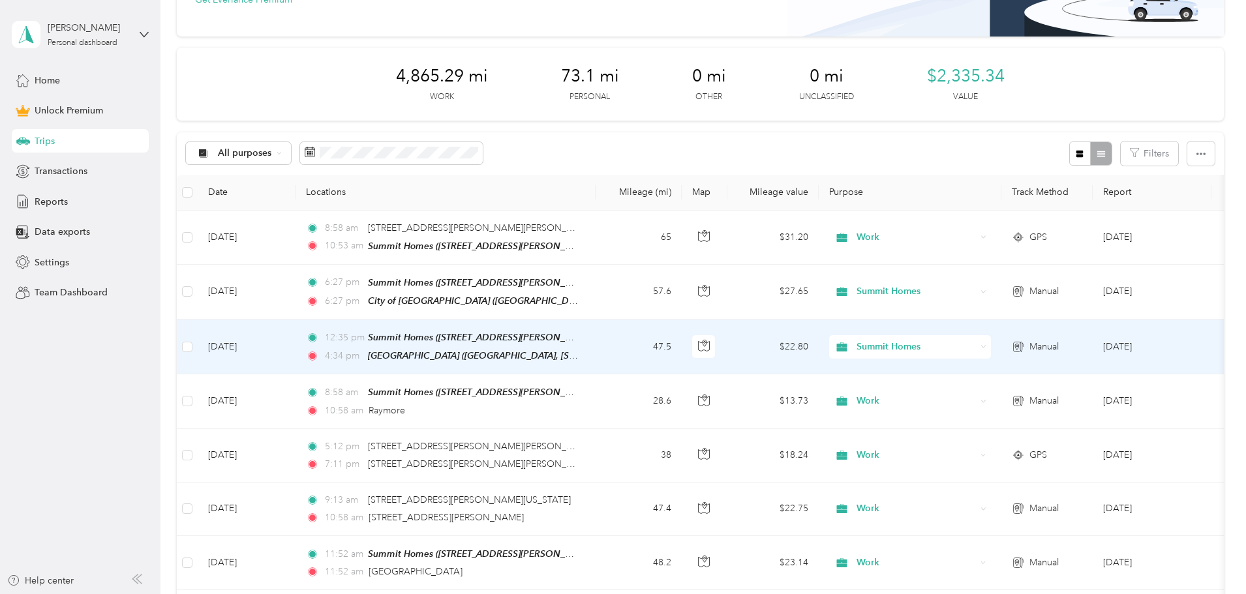
scroll to position [0, 0]
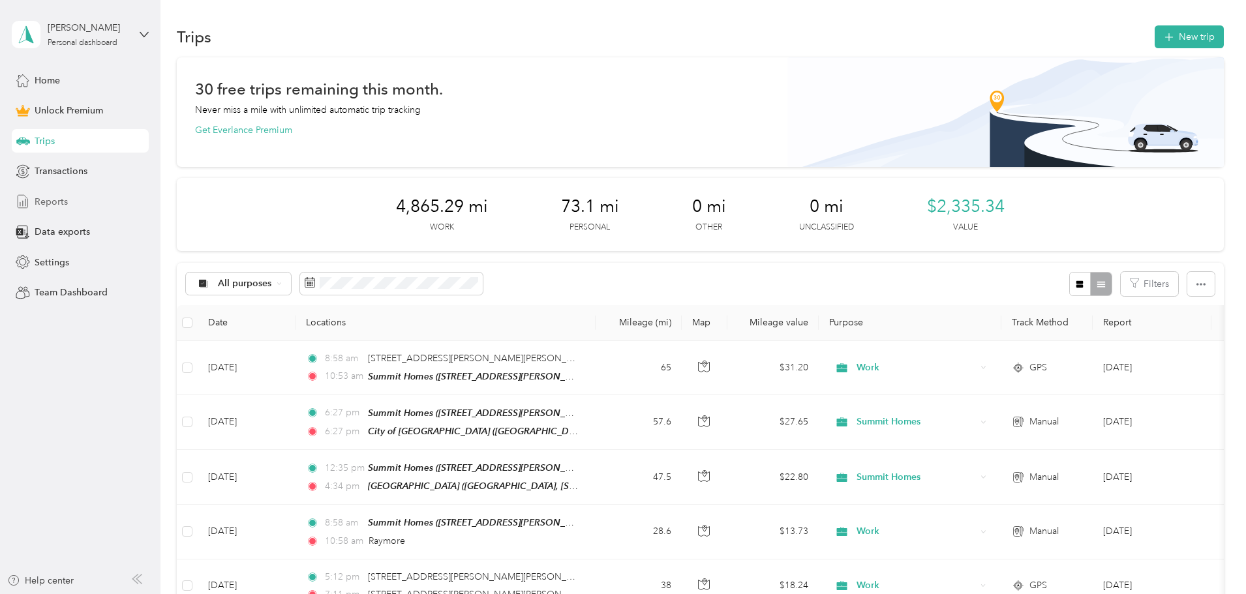
click at [40, 198] on span "Reports" at bounding box center [51, 202] width 33 height 14
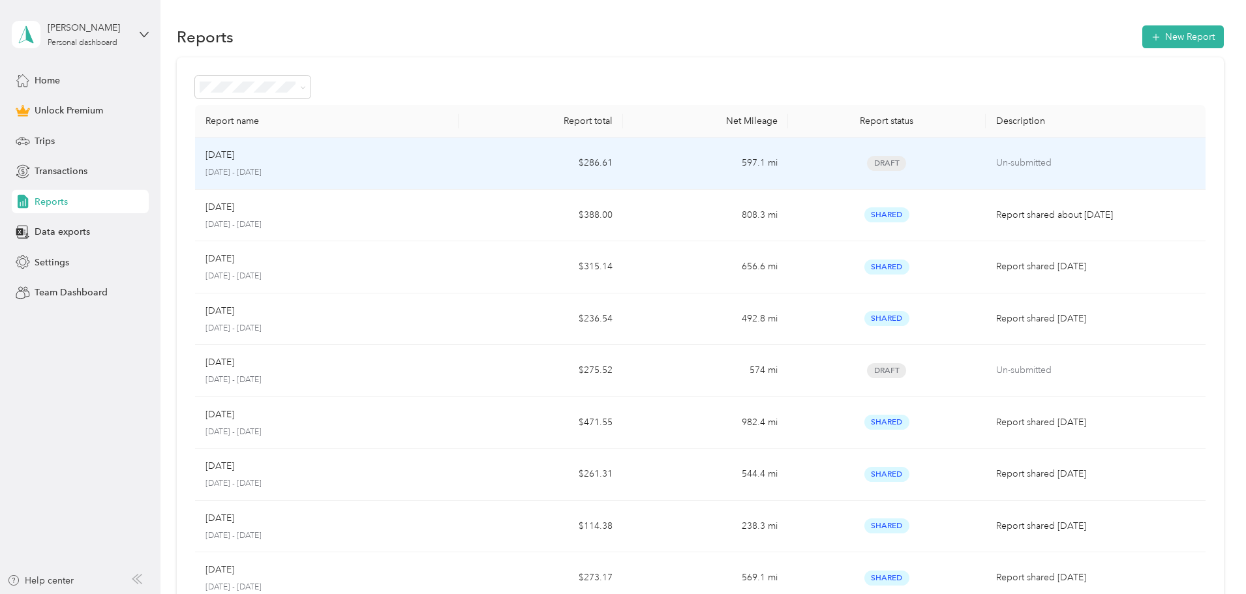
click at [459, 166] on td "Aug [DATE] - [DATE]" at bounding box center [327, 164] width 264 height 52
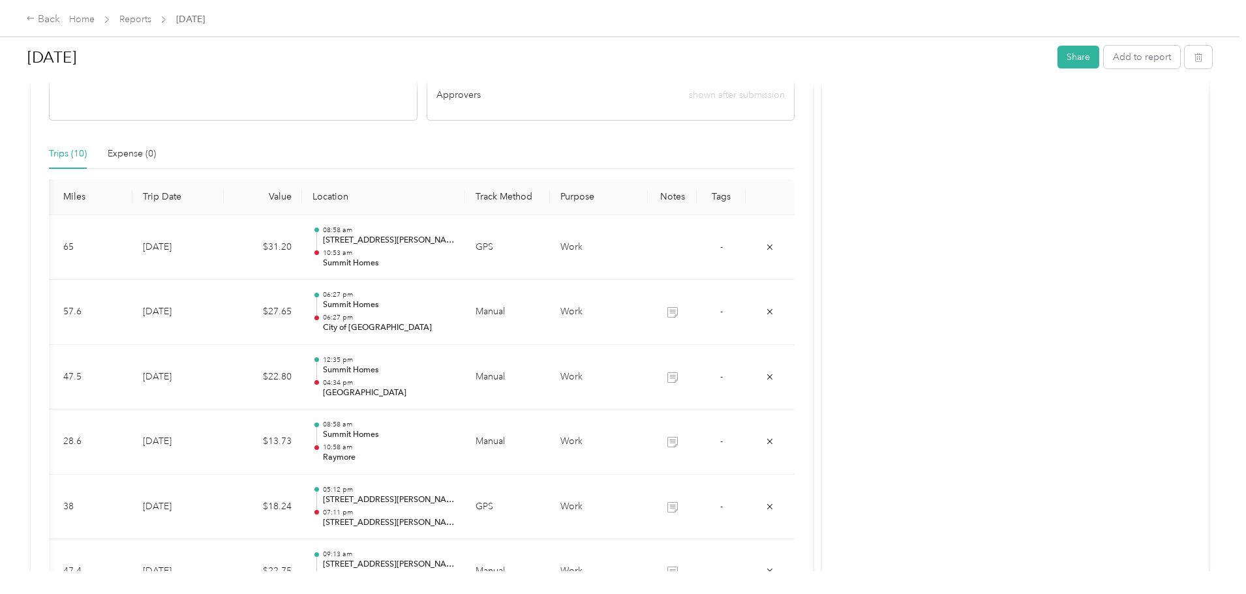
scroll to position [322, 0]
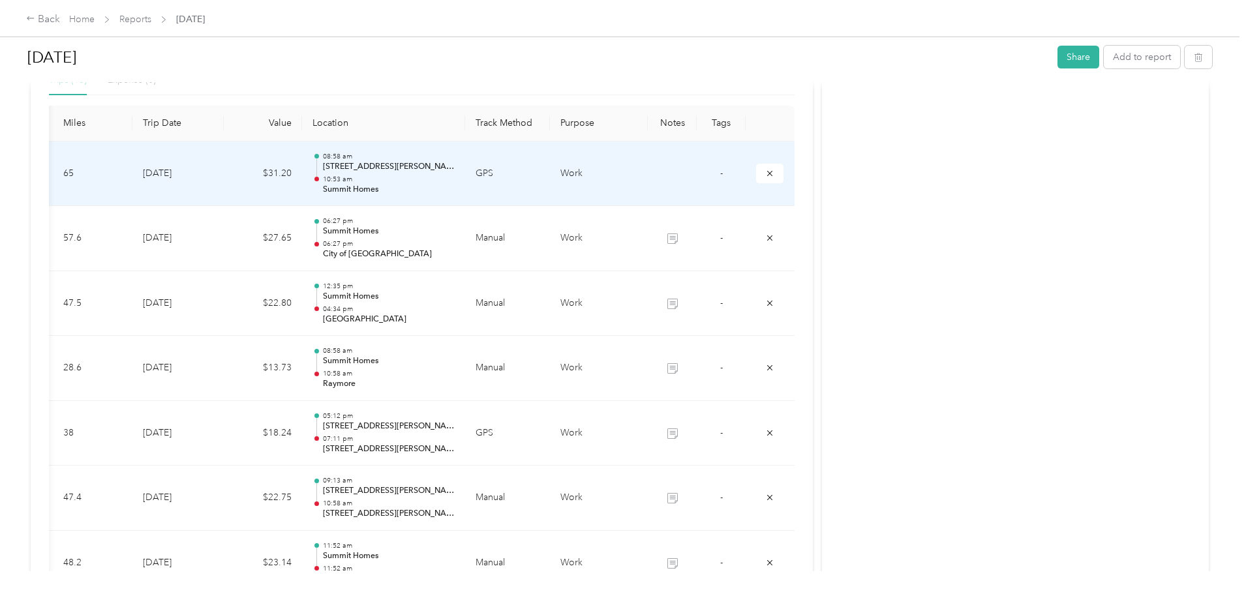
click at [390, 190] on p "Summit Homes" at bounding box center [389, 190] width 132 height 12
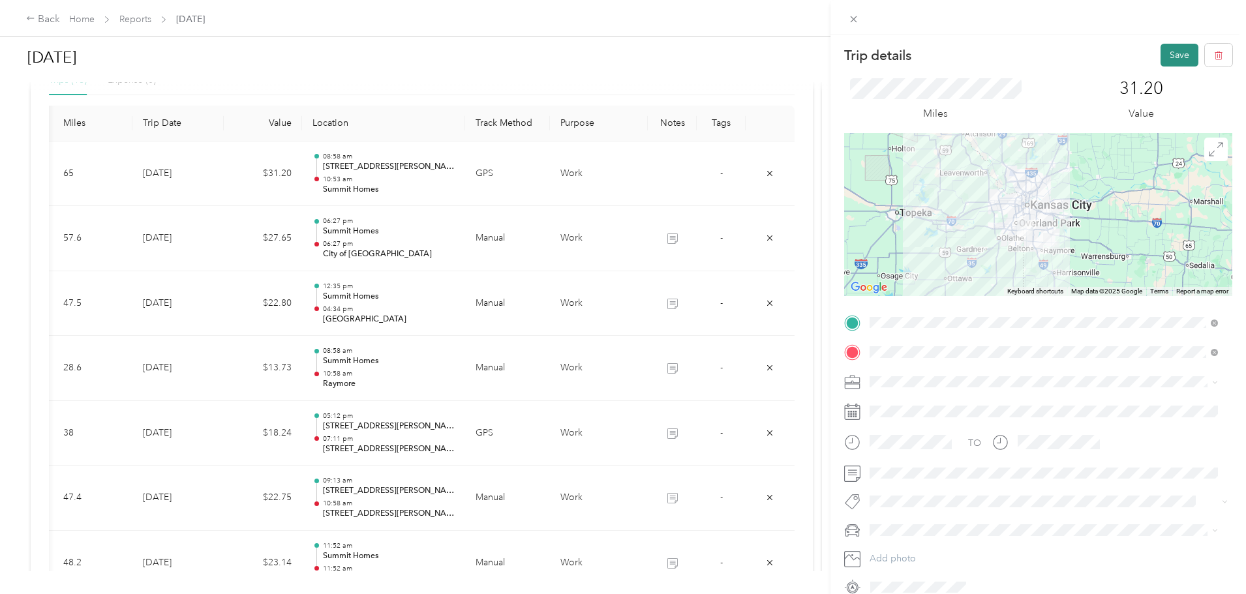
click at [1174, 56] on button "Save" at bounding box center [1180, 55] width 38 height 23
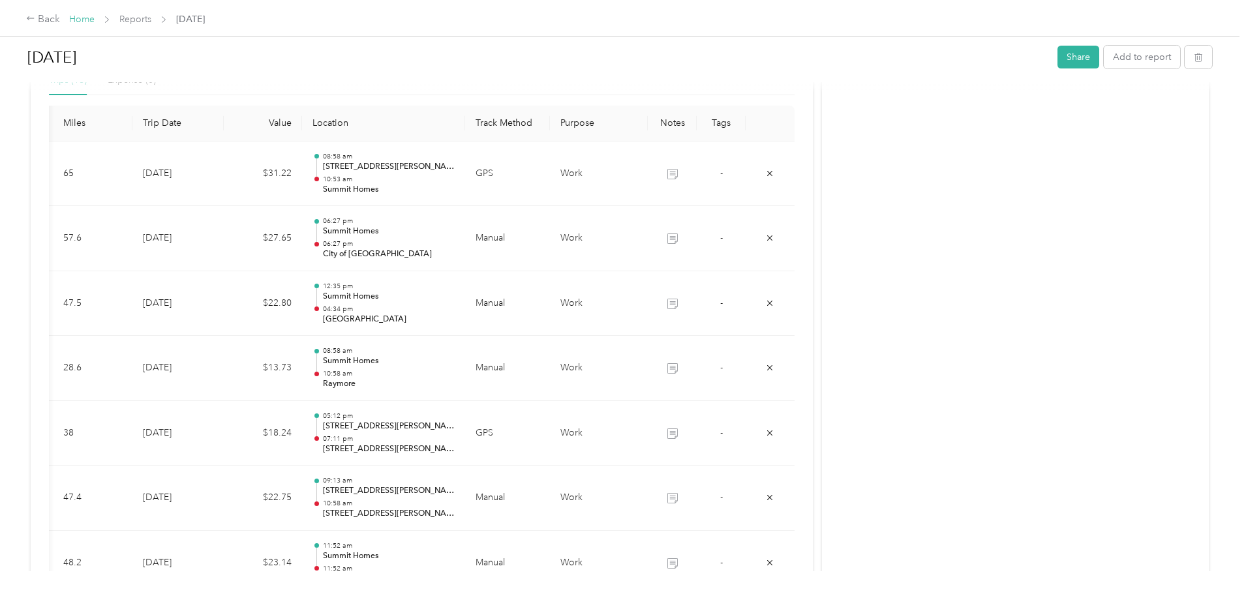
click at [95, 16] on link "Home" at bounding box center [81, 19] width 25 height 11
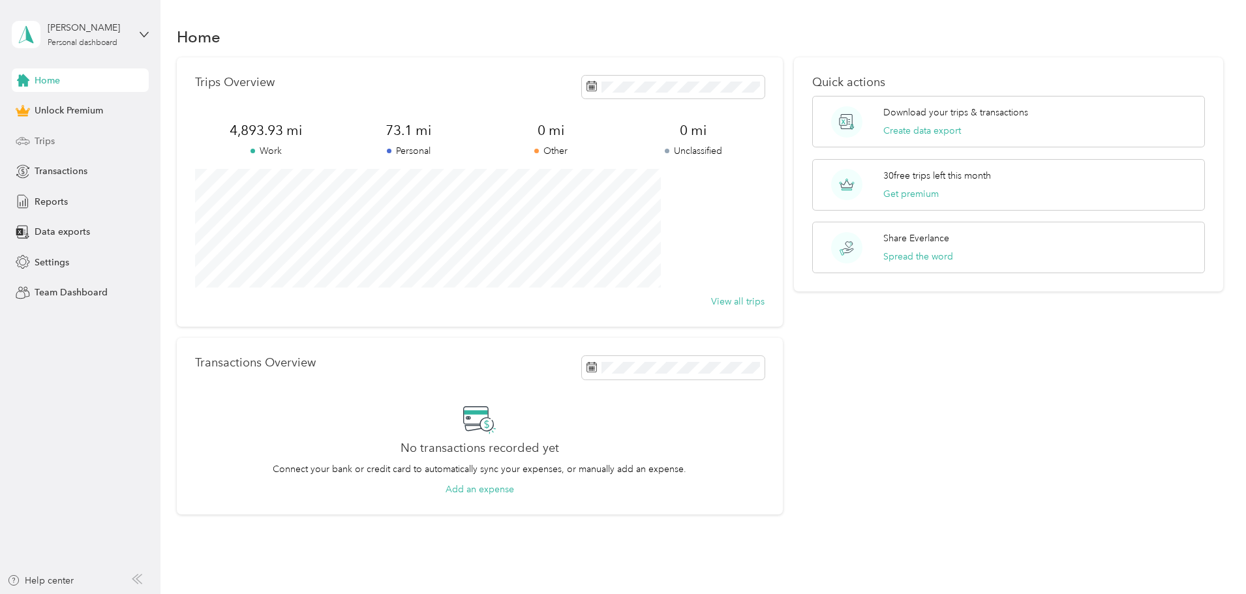
click at [41, 144] on span "Trips" at bounding box center [45, 141] width 20 height 14
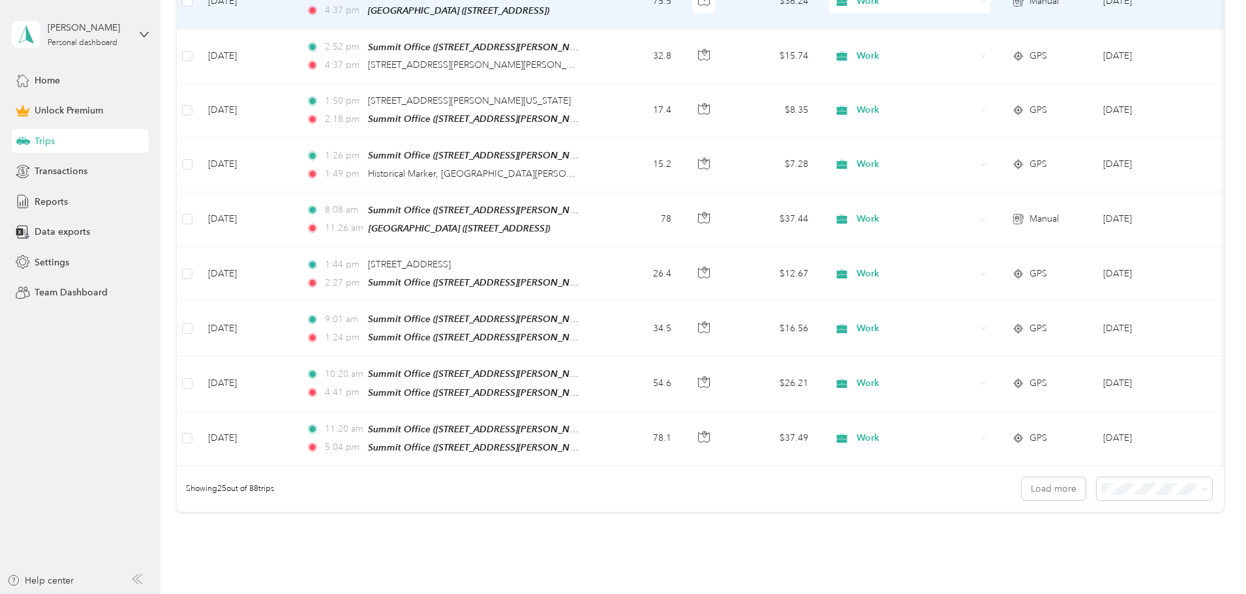
scroll to position [1240, 0]
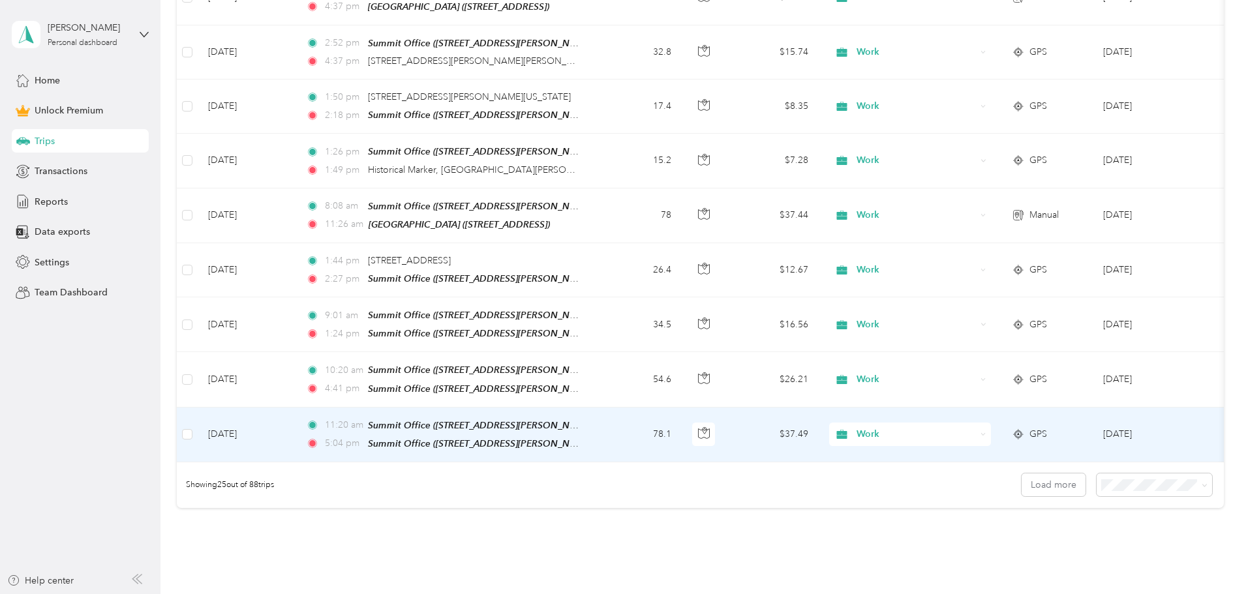
click at [296, 414] on td "[DATE]" at bounding box center [247, 435] width 98 height 55
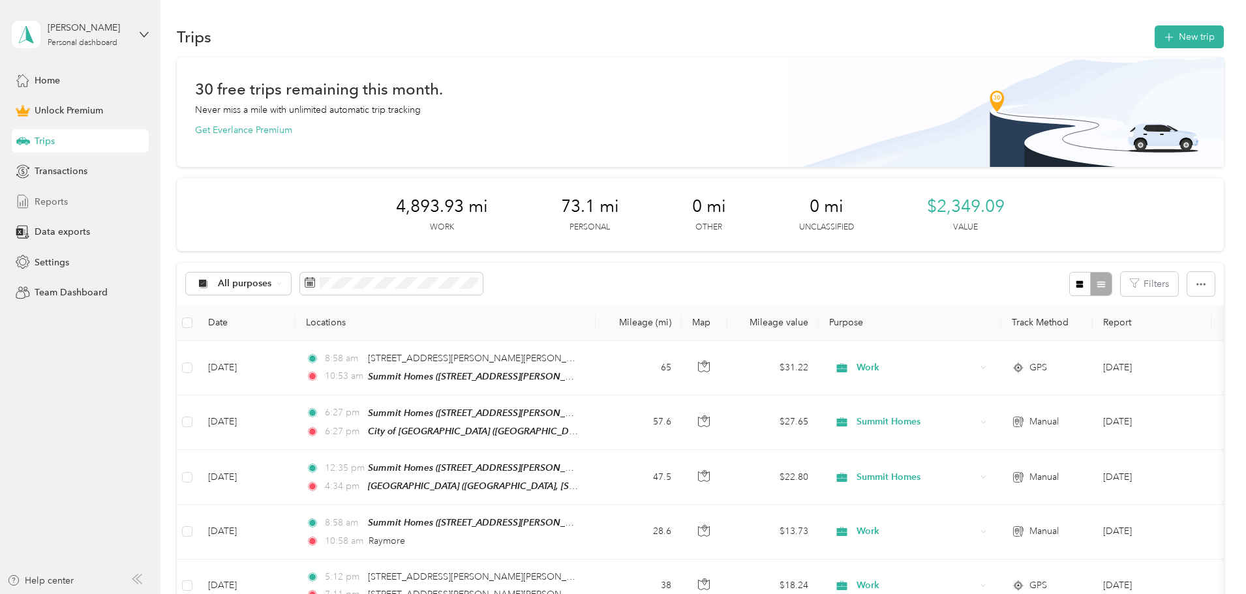
click at [60, 202] on span "Reports" at bounding box center [51, 202] width 33 height 14
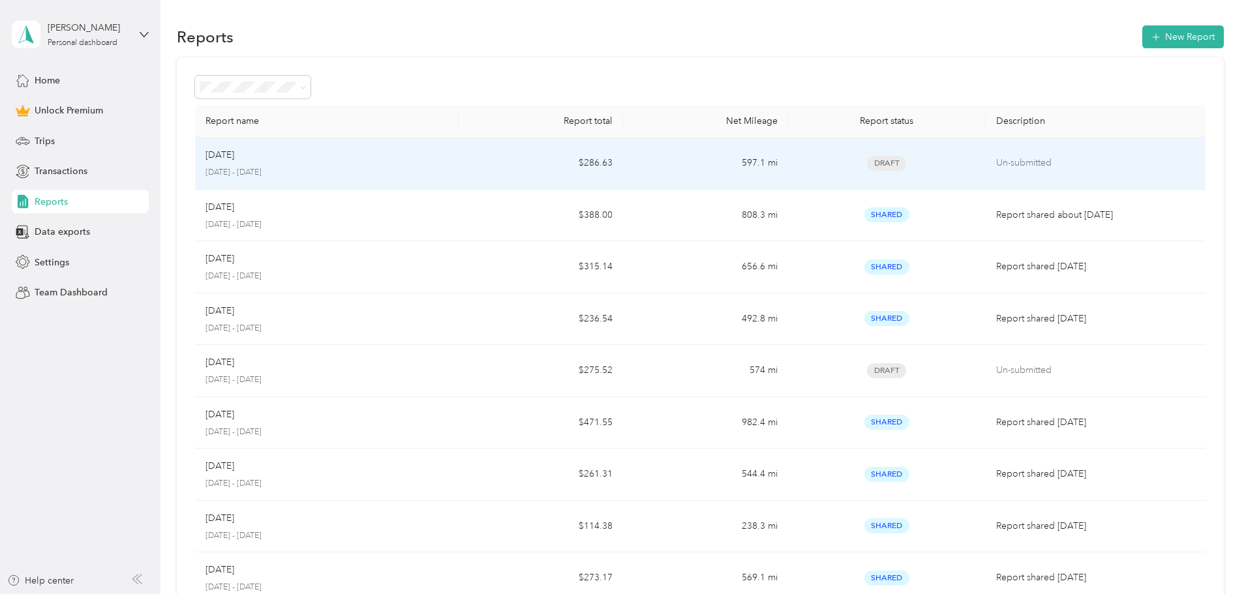
click at [448, 158] on div "[DATE]" at bounding box center [327, 155] width 243 height 14
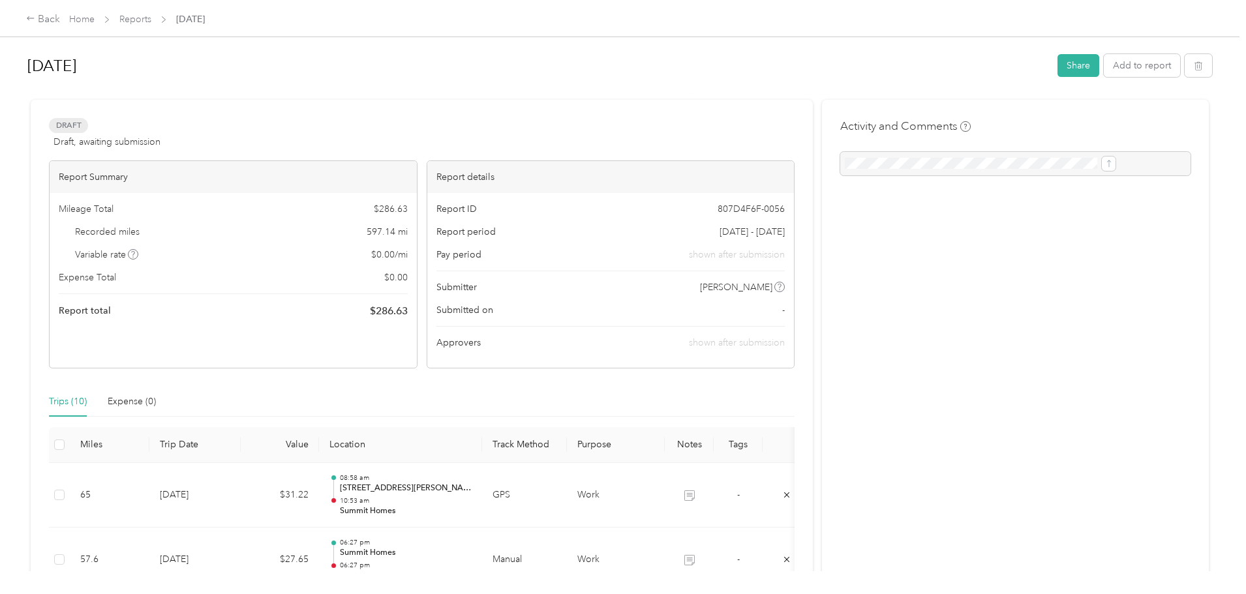
click at [417, 69] on h1 "[DATE]" at bounding box center [537, 65] width 1021 height 31
click at [95, 16] on link "Home" at bounding box center [81, 19] width 25 height 11
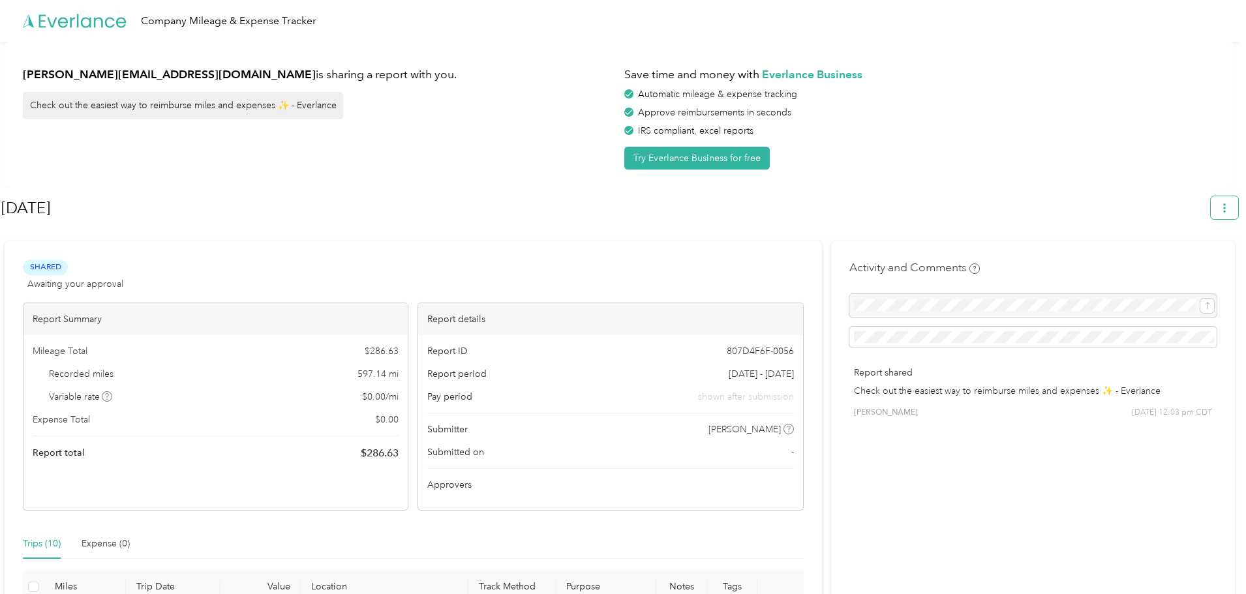
click at [1225, 202] on button "button" at bounding box center [1224, 207] width 27 height 23
click at [1191, 263] on span "Download" at bounding box center [1194, 270] width 43 height 14
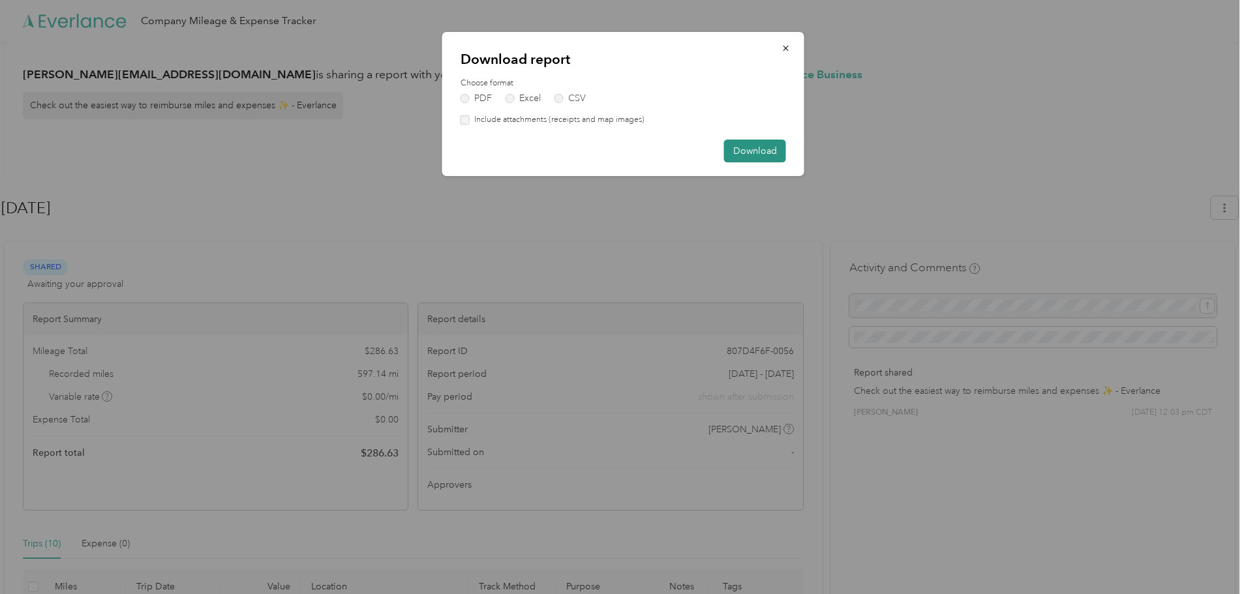
click at [761, 145] on button "Download" at bounding box center [755, 151] width 62 height 23
